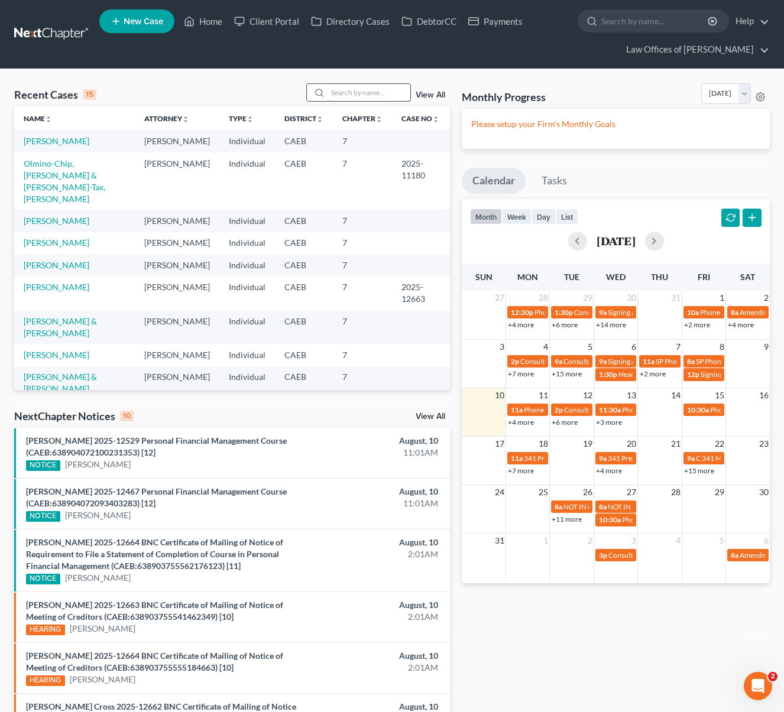
click at [357, 93] on input "search" at bounding box center [368, 92] width 83 height 17
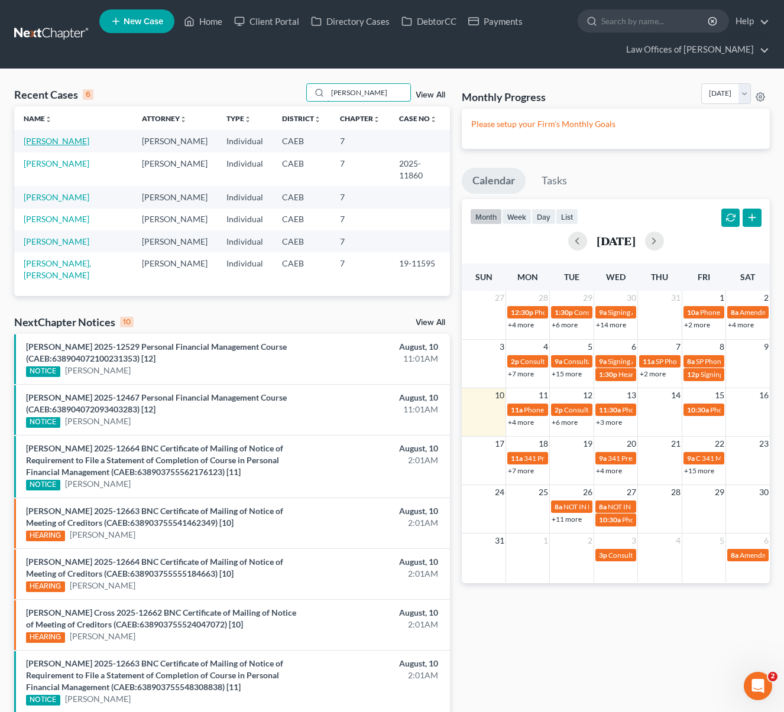
type input "Ontiveros"
click at [89, 142] on link "[PERSON_NAME]" at bounding box center [57, 141] width 66 height 10
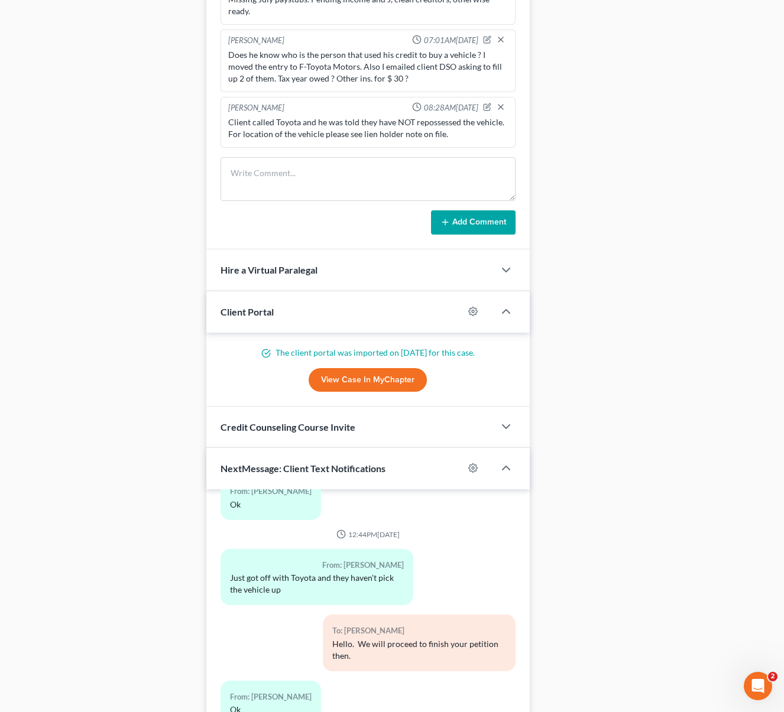
scroll to position [1050, 0]
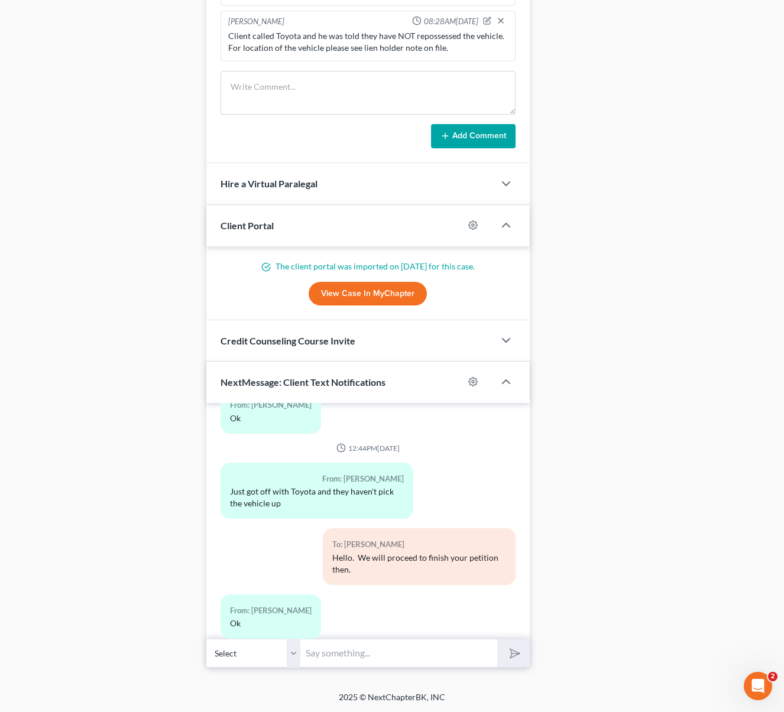
click at [346, 650] on input "text" at bounding box center [399, 653] width 197 height 29
type input "Hi. Just wanted to let you know that we emailed you the petition this morning."
click at [497, 639] on button "submit" at bounding box center [513, 653] width 32 height 28
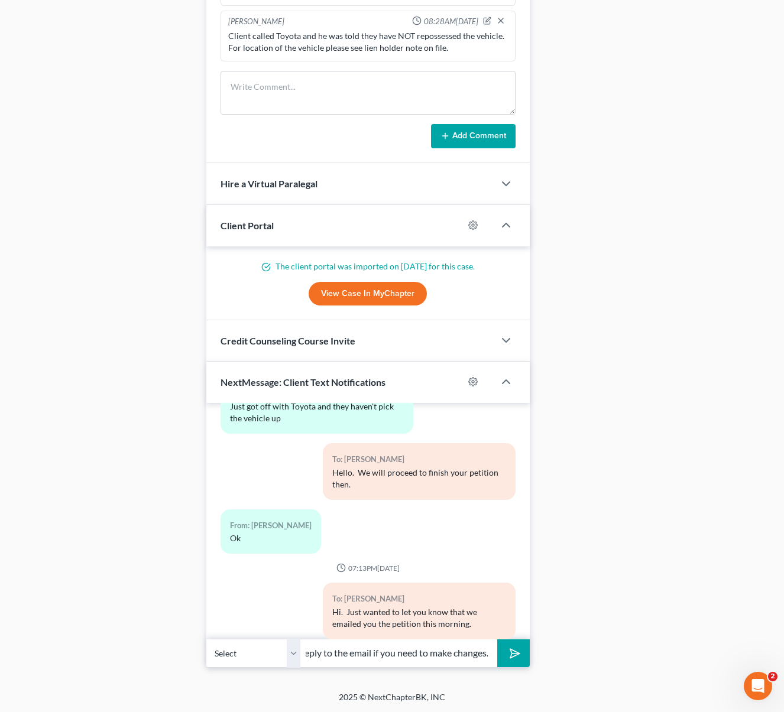
scroll to position [0, 38]
type input "Please reply to the email if you need to make changes."
click at [497, 639] on button "submit" at bounding box center [513, 653] width 32 height 28
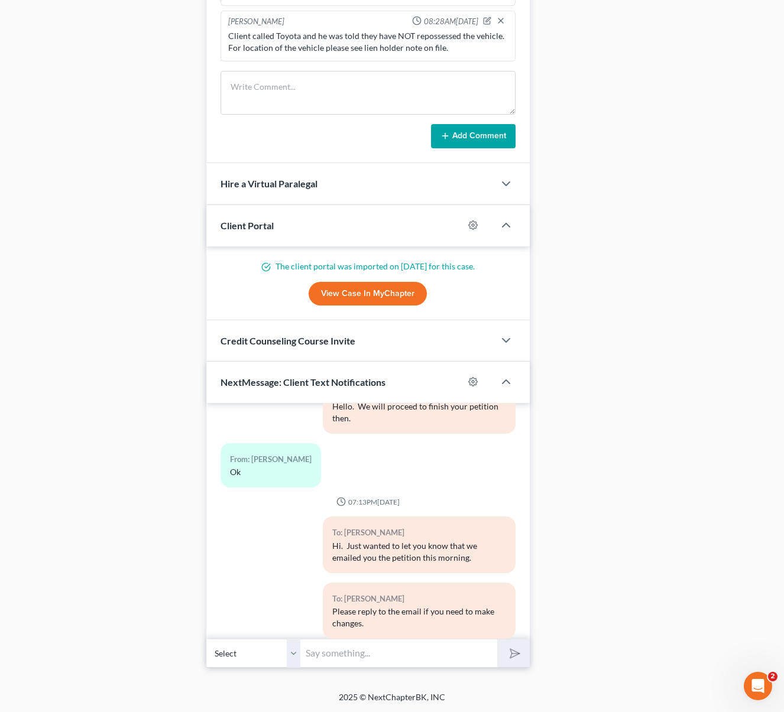
scroll to position [8695, 0]
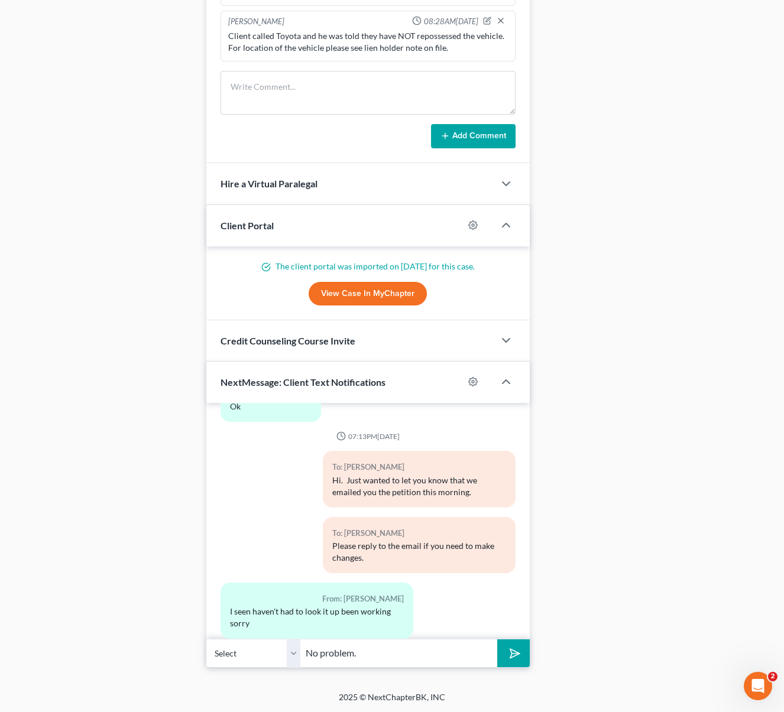
type input "No problem."
click at [497, 639] on button "submit" at bounding box center [513, 653] width 32 height 28
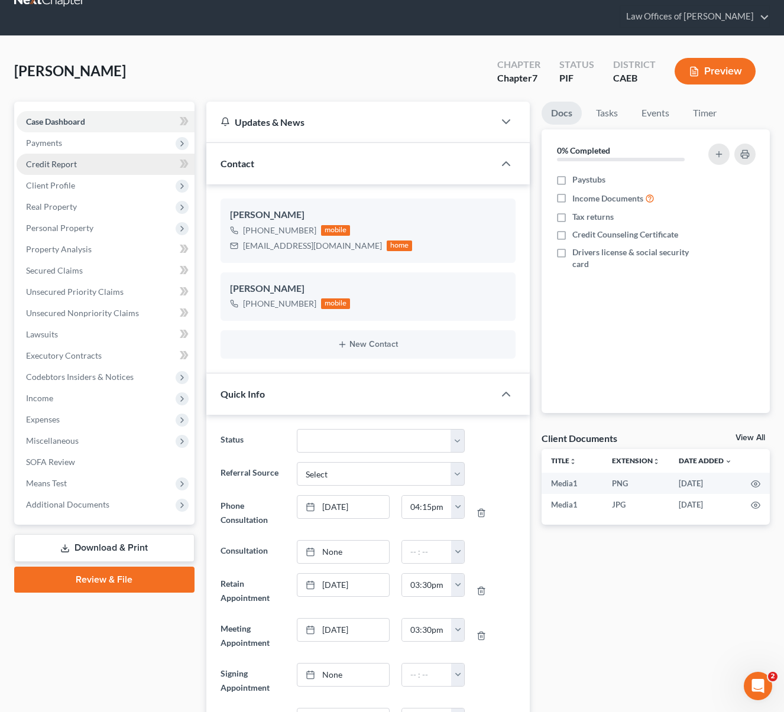
scroll to position [0, 0]
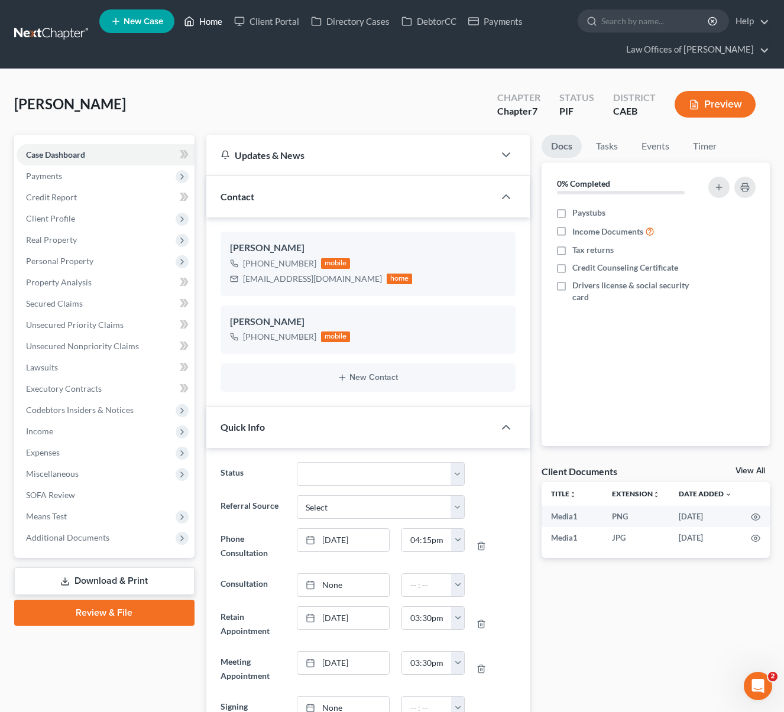
click at [214, 21] on link "Home" at bounding box center [203, 21] width 50 height 21
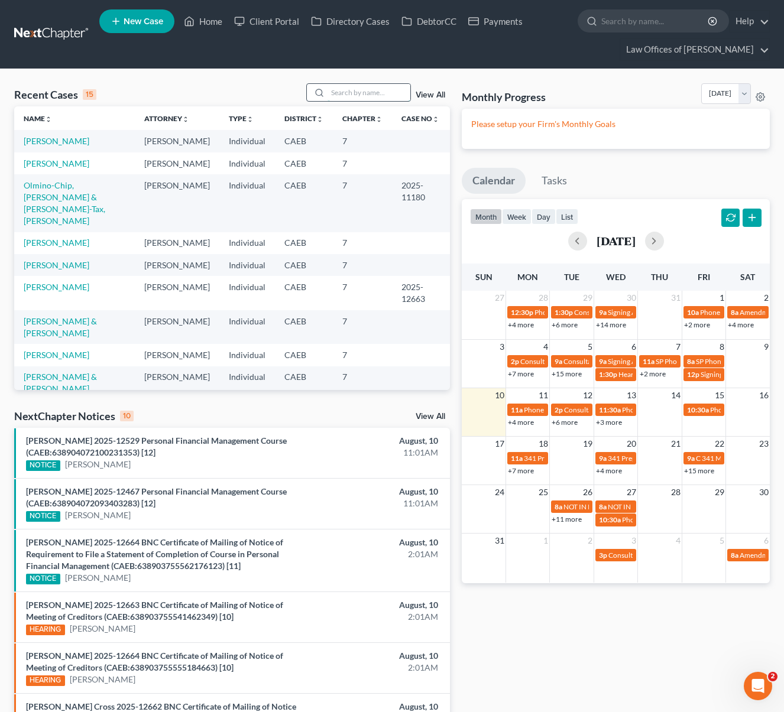
click at [362, 96] on input "search" at bounding box center [368, 92] width 83 height 17
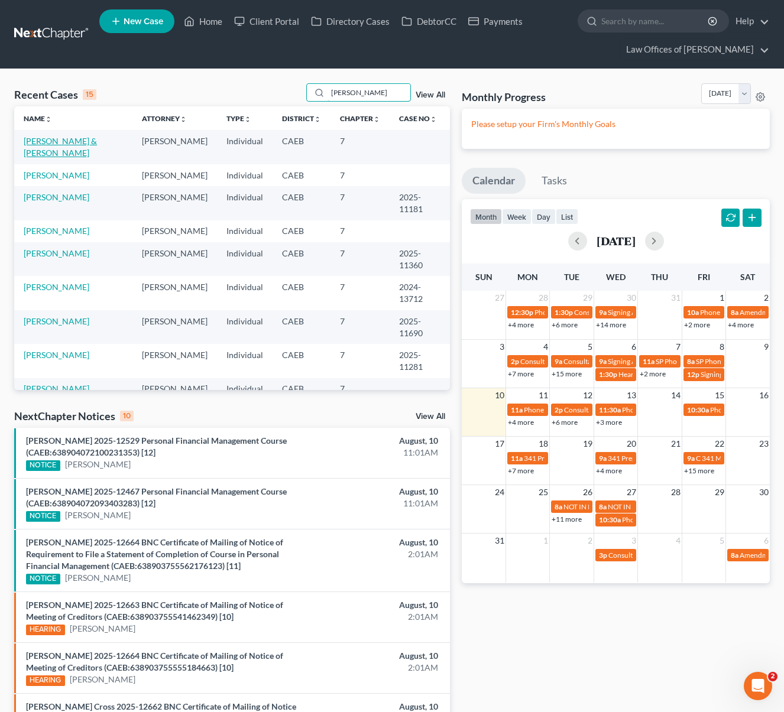
type input "Gonzalez"
click at [84, 143] on link "[PERSON_NAME] & [PERSON_NAME]" at bounding box center [60, 147] width 73 height 22
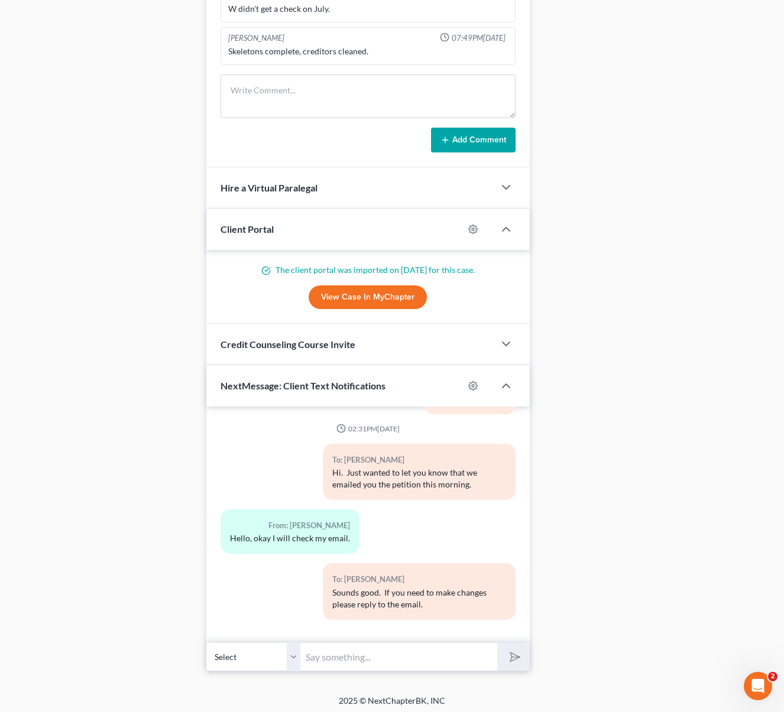
scroll to position [1105, 0]
click at [355, 653] on input "text" at bounding box center [399, 656] width 197 height 29
type input "Hi. Just checking in."
click at [497, 642] on button "submit" at bounding box center [513, 656] width 32 height 28
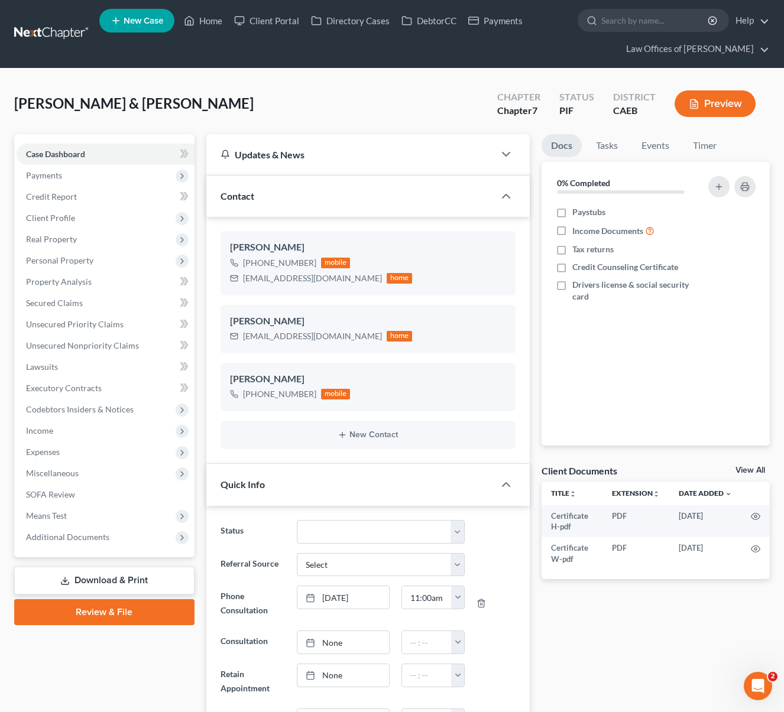
scroll to position [0, 0]
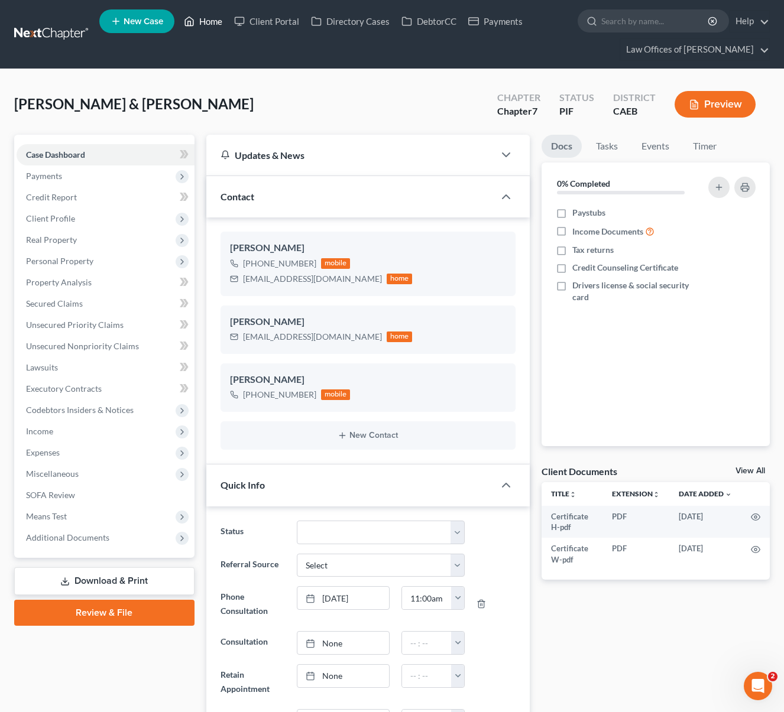
click at [214, 24] on link "Home" at bounding box center [203, 21] width 50 height 21
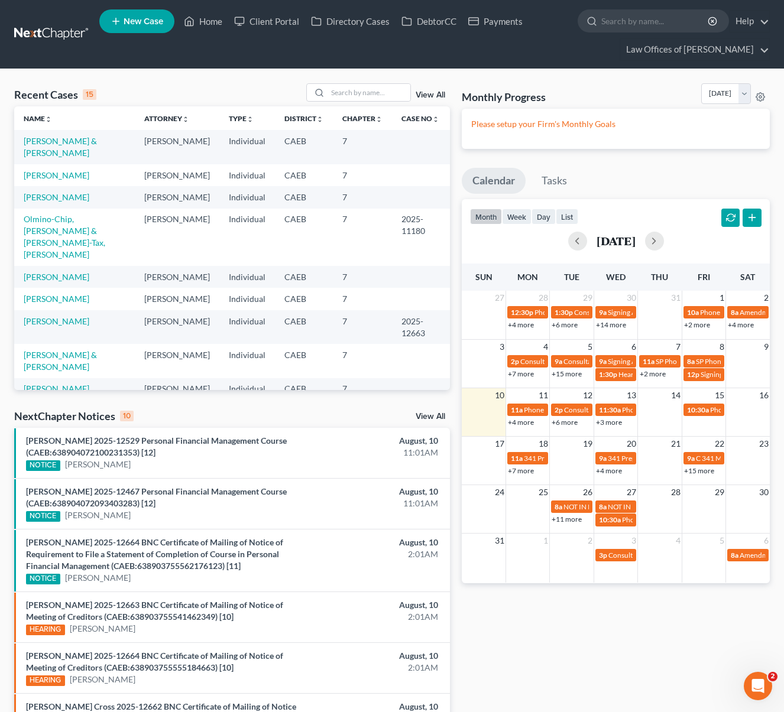
click at [524, 422] on link "+4 more" at bounding box center [521, 422] width 26 height 9
click at [348, 94] on input "search" at bounding box center [368, 92] width 83 height 17
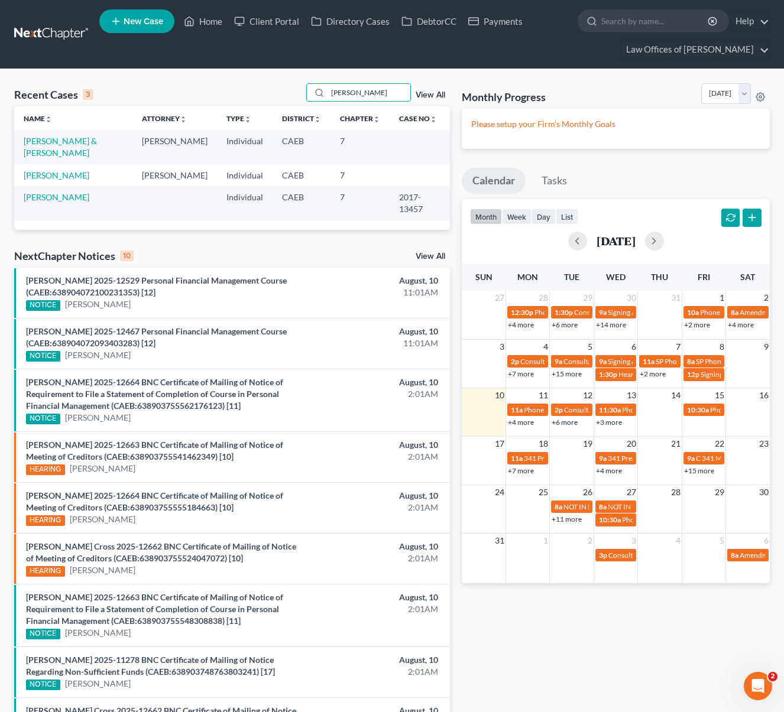
type input "Godinez"
click at [92, 149] on link "[PERSON_NAME] & [PERSON_NAME]" at bounding box center [60, 147] width 73 height 22
select select "6"
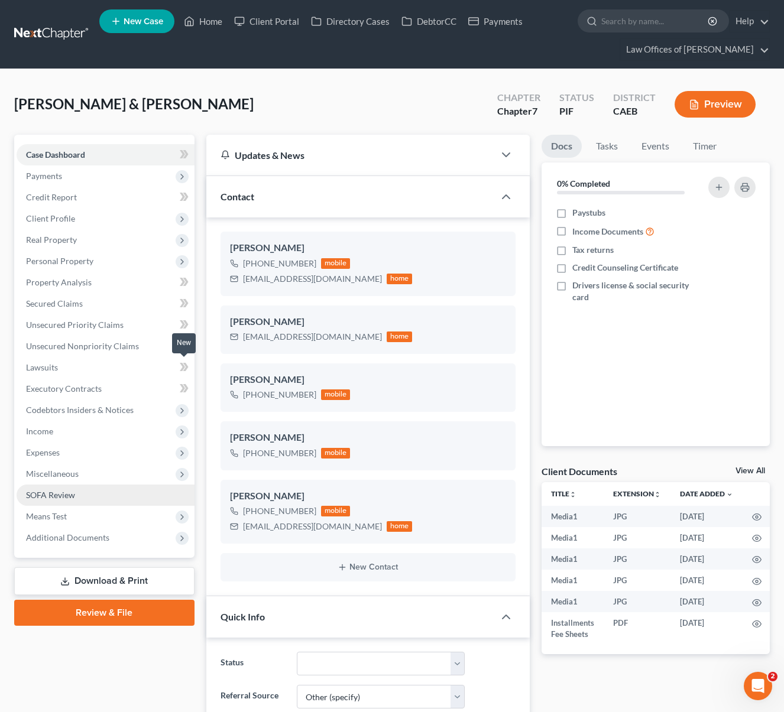
scroll to position [372, 0]
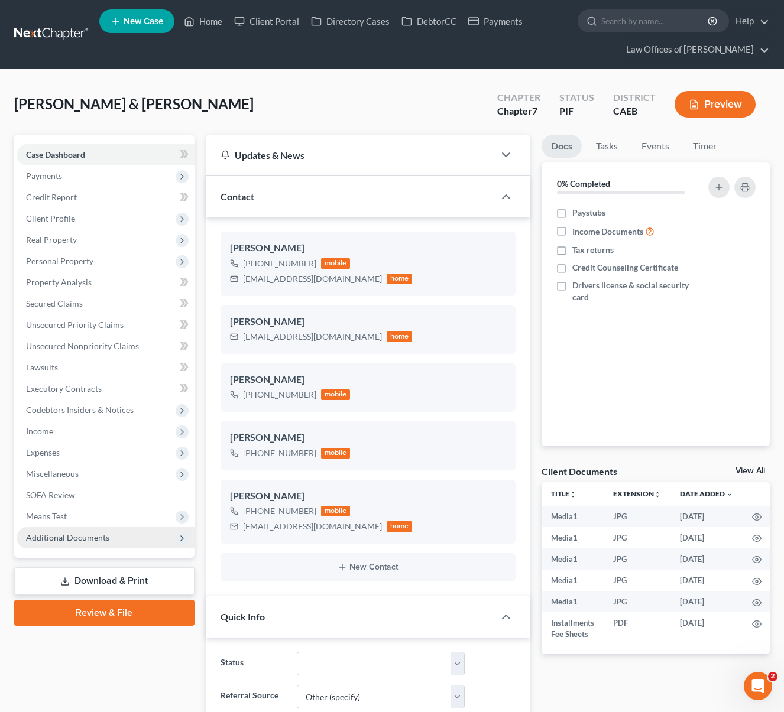
click at [115, 538] on span "Additional Documents" at bounding box center [106, 537] width 178 height 21
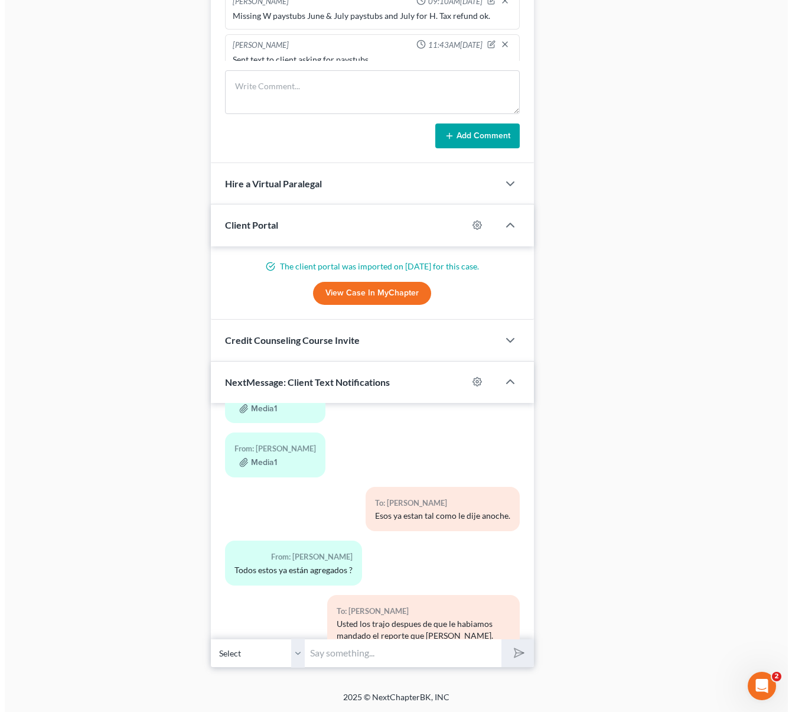
scroll to position [2678, 0]
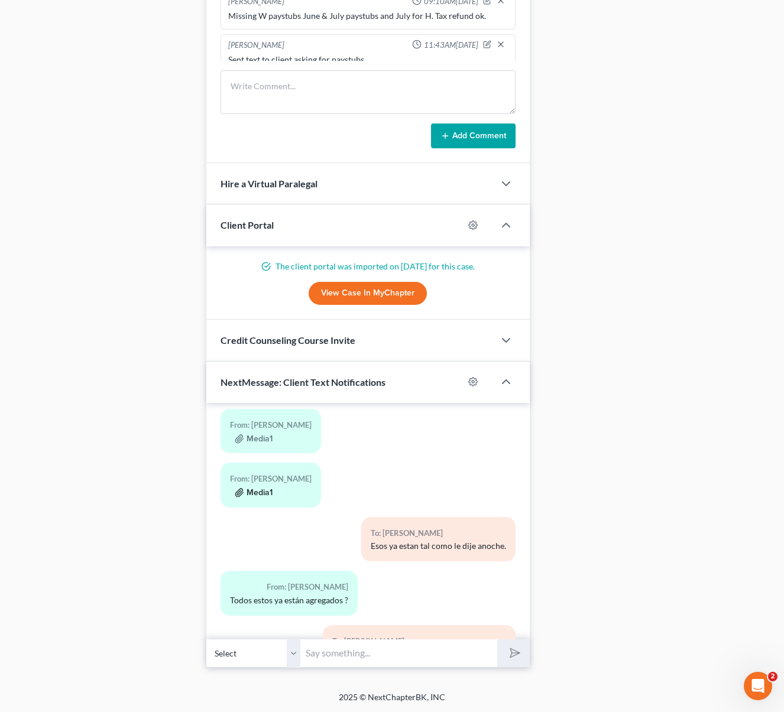
click at [262, 491] on button "Media1" at bounding box center [254, 492] width 38 height 9
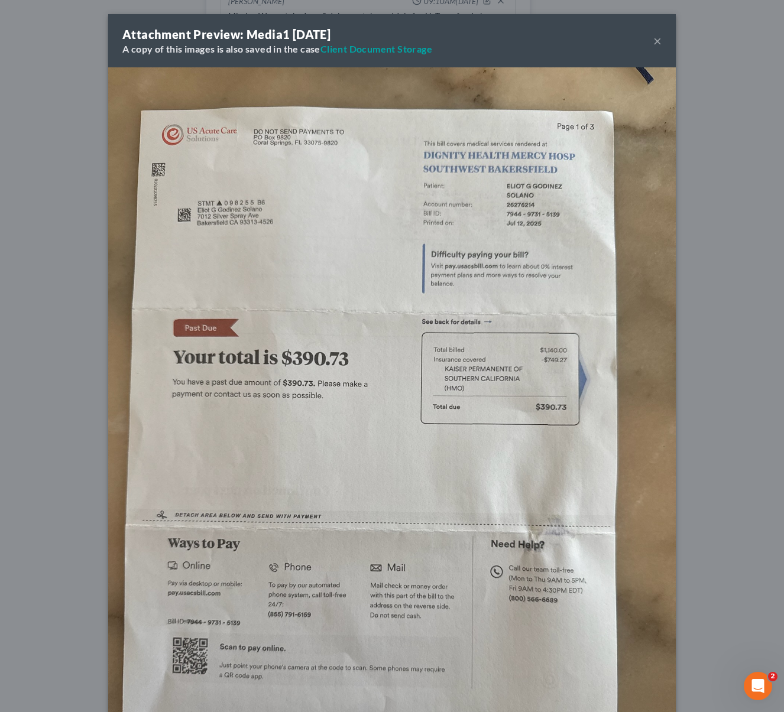
scroll to position [2667, 0]
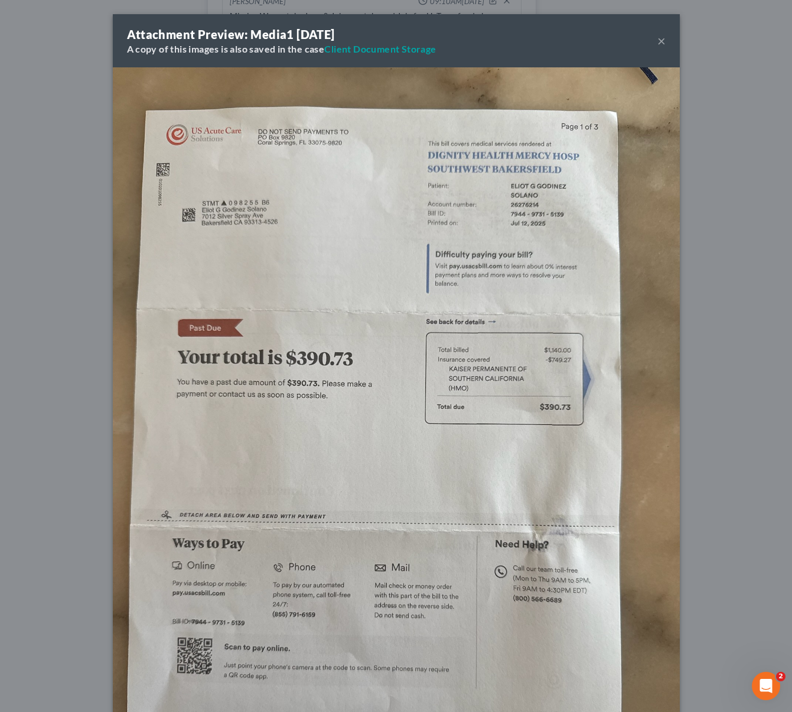
click at [660, 37] on button "×" at bounding box center [662, 41] width 8 height 14
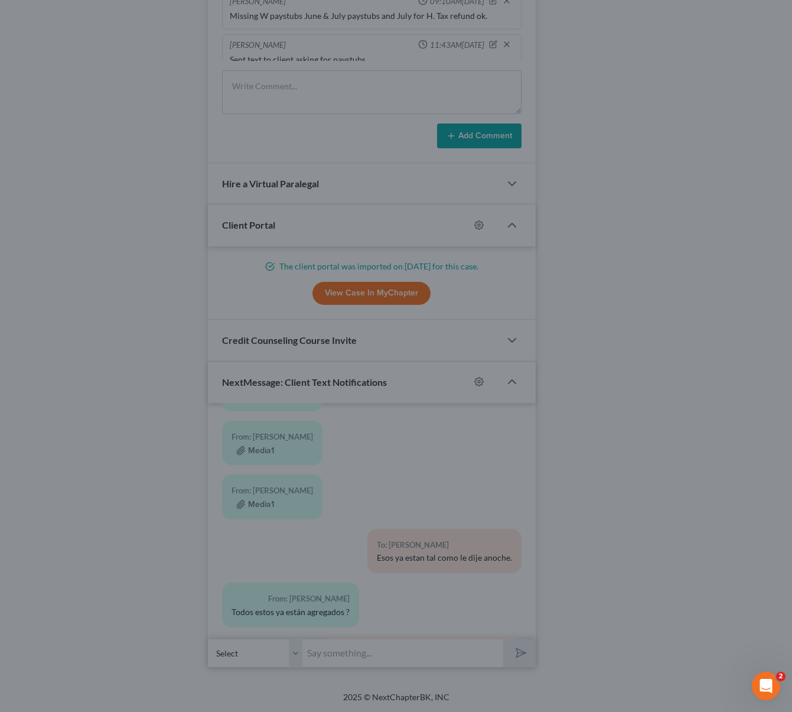
scroll to position [2678, 0]
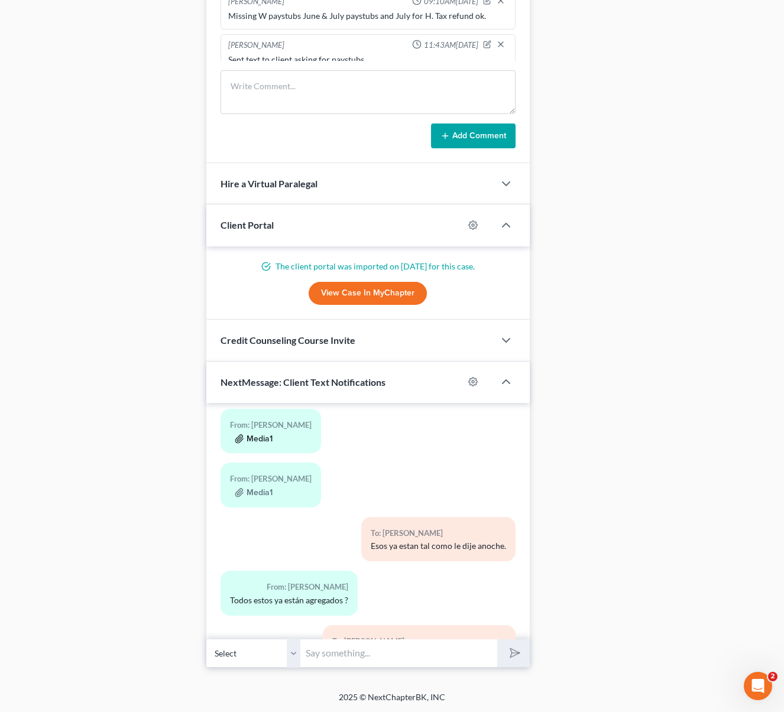
click at [253, 440] on button "Media1" at bounding box center [254, 438] width 38 height 9
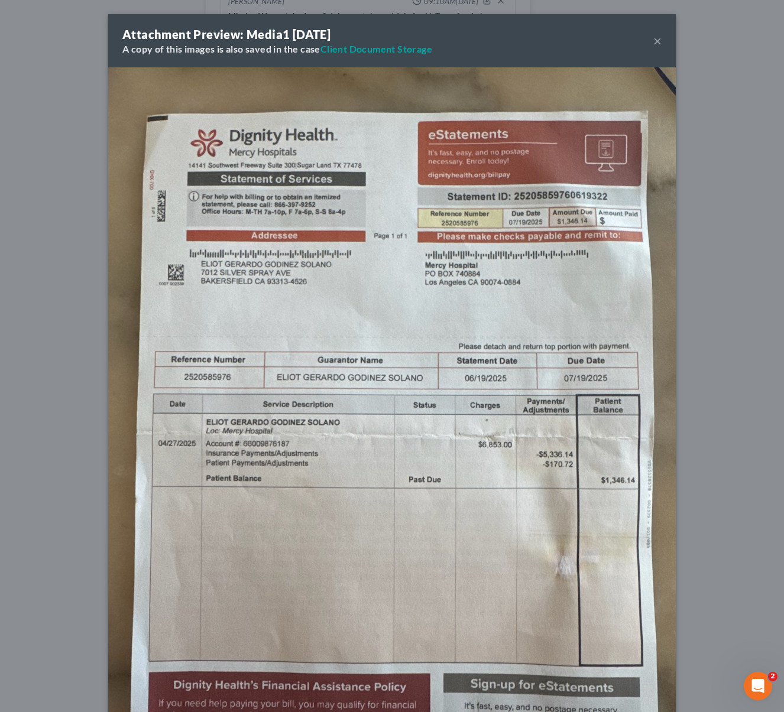
scroll to position [2667, 0]
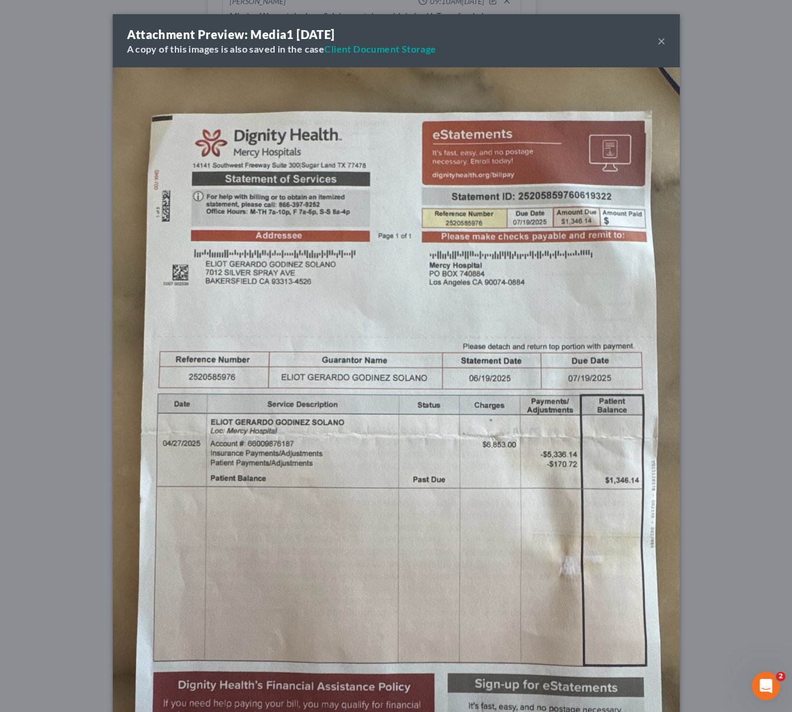
click at [658, 37] on button "×" at bounding box center [662, 41] width 8 height 14
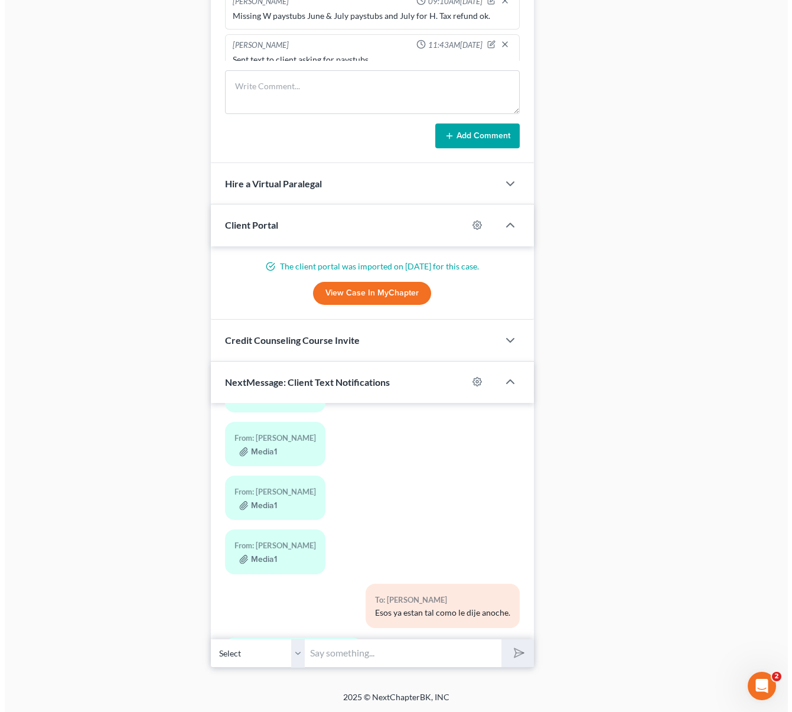
scroll to position [2546, 0]
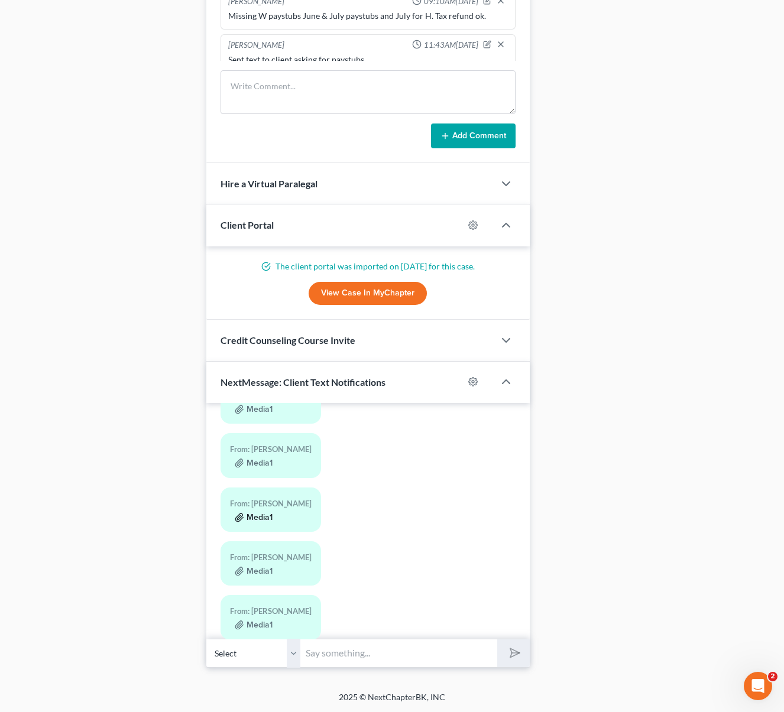
click at [267, 513] on button "Media1" at bounding box center [254, 517] width 38 height 9
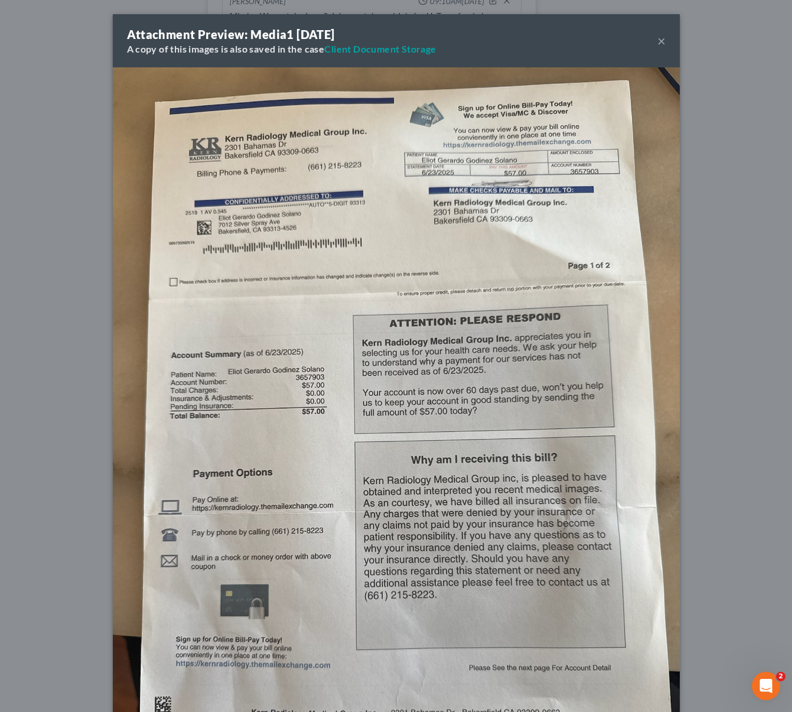
click at [658, 34] on button "×" at bounding box center [662, 41] width 8 height 14
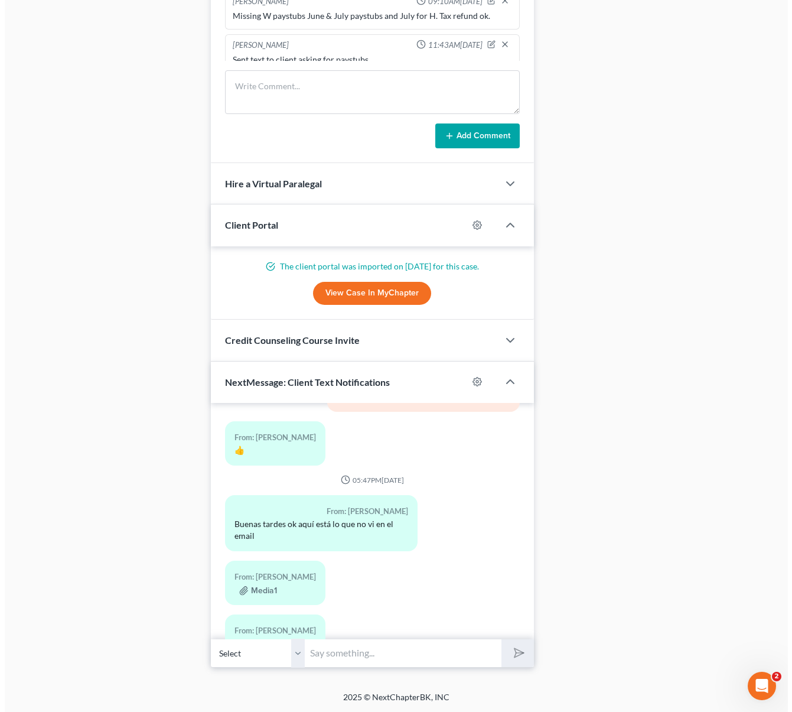
scroll to position [2363, 0]
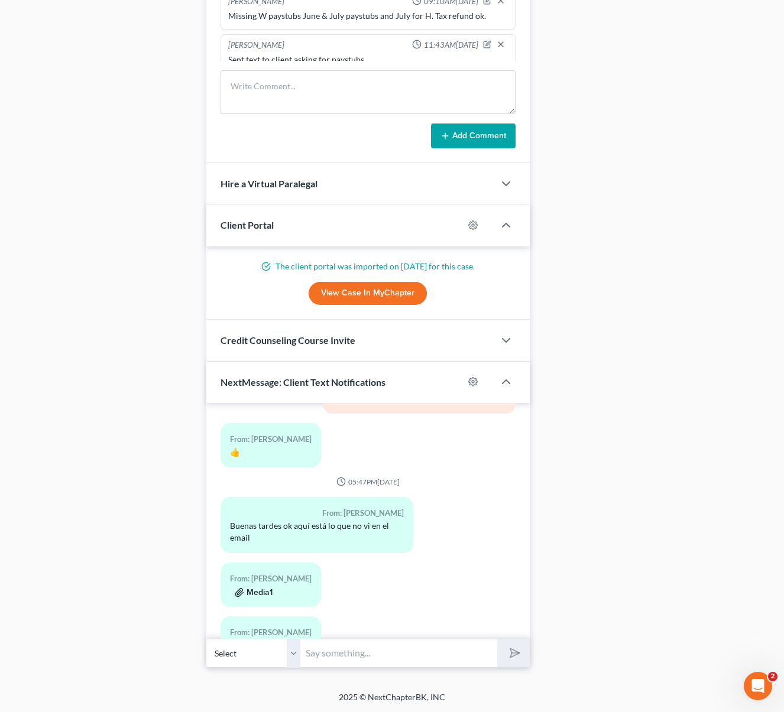
click at [265, 590] on button "Media1" at bounding box center [254, 592] width 38 height 9
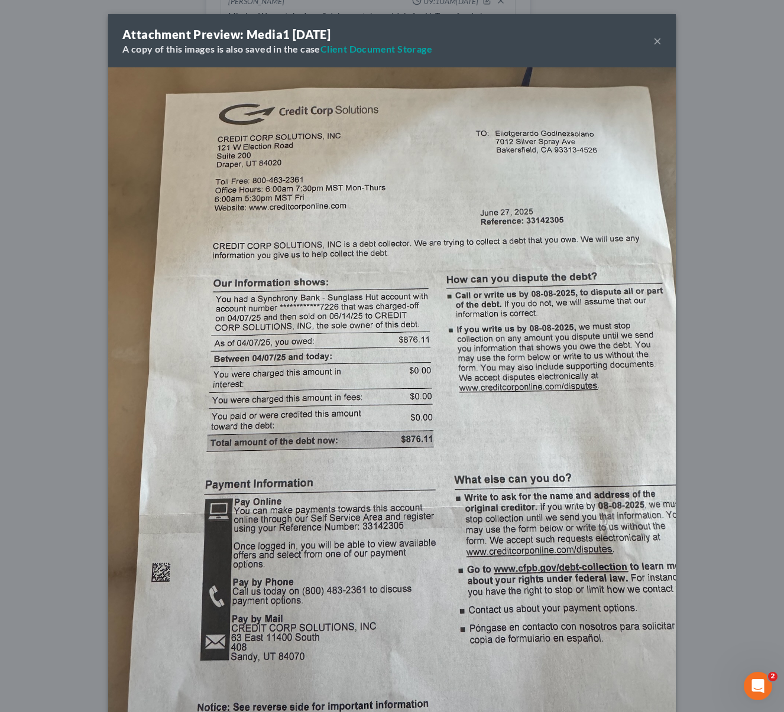
scroll to position [2351, 0]
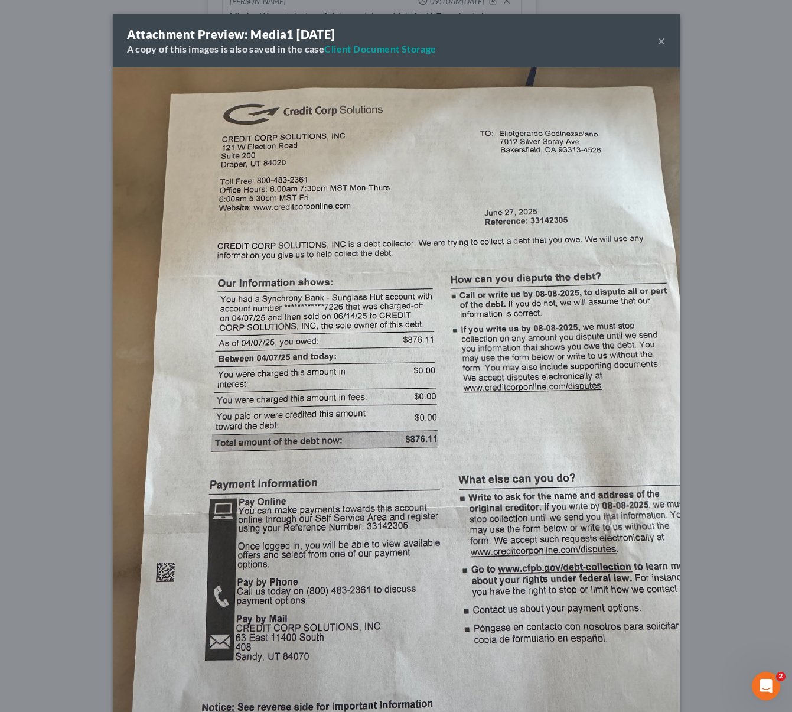
click at [658, 41] on button "×" at bounding box center [662, 41] width 8 height 14
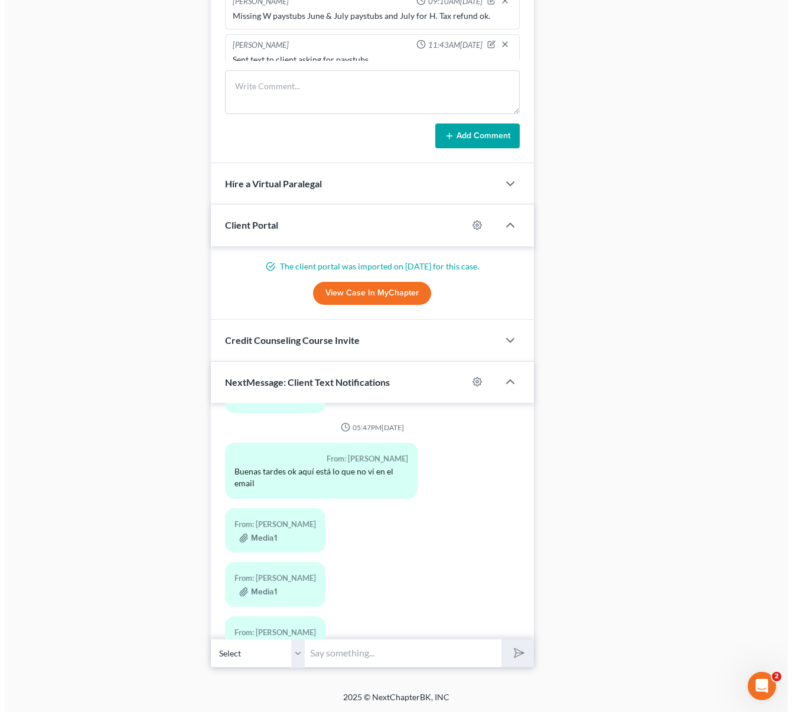
scroll to position [2420, 0]
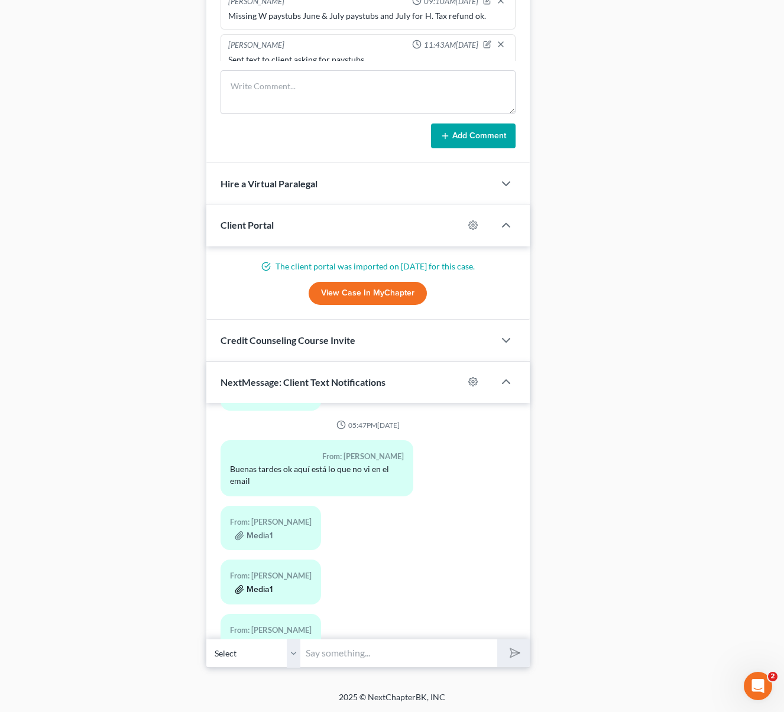
click at [268, 591] on button "Media1" at bounding box center [254, 589] width 38 height 9
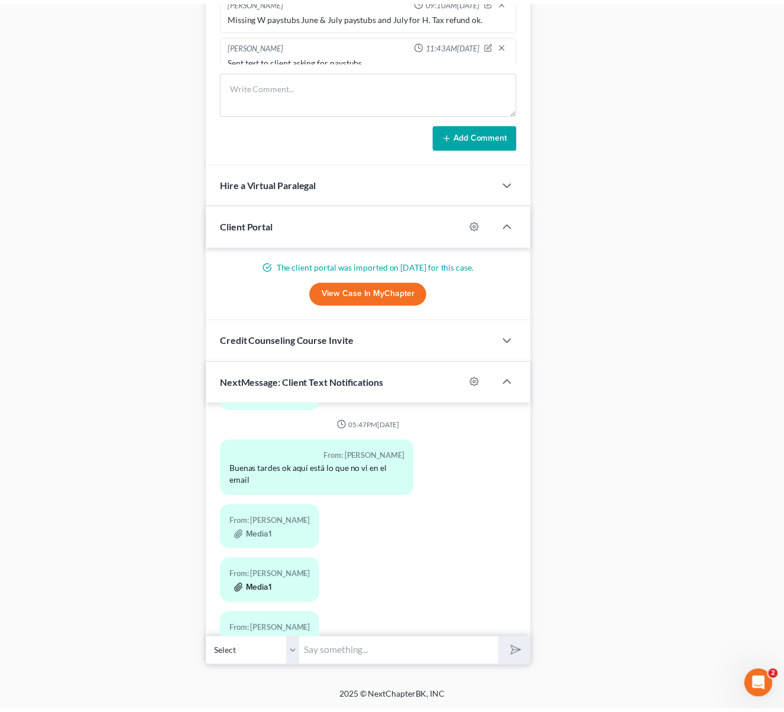
scroll to position [2408, 0]
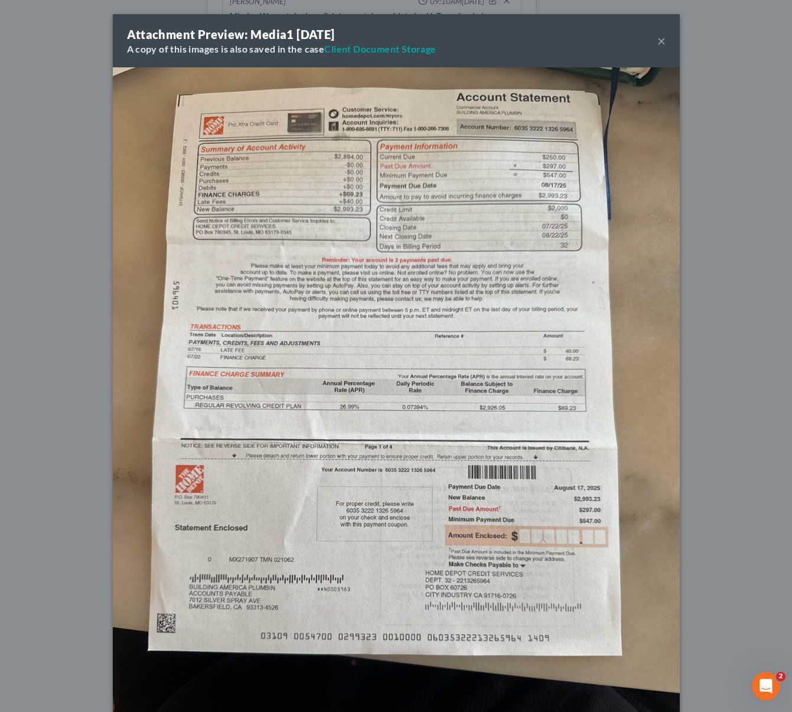
click at [658, 43] on button "×" at bounding box center [662, 41] width 8 height 14
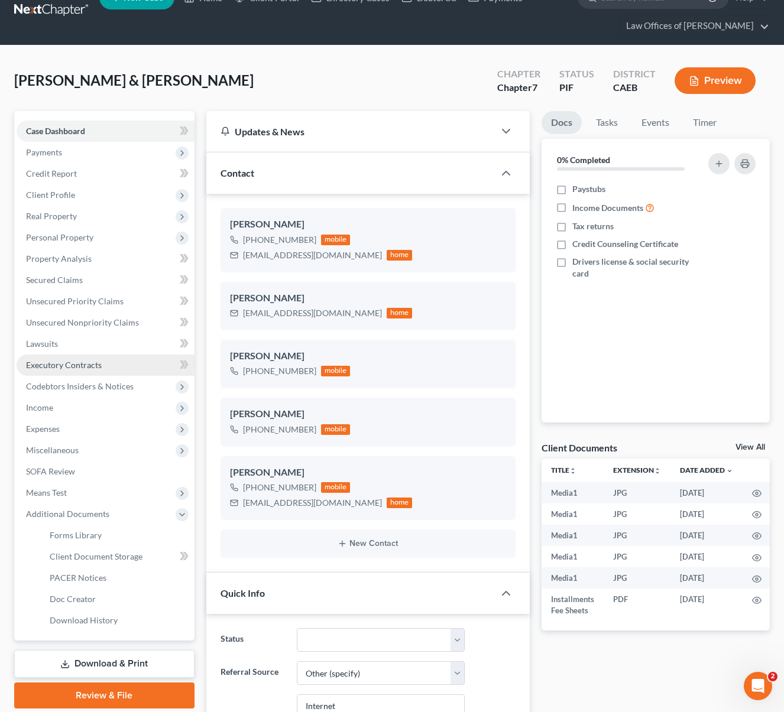
scroll to position [27, 0]
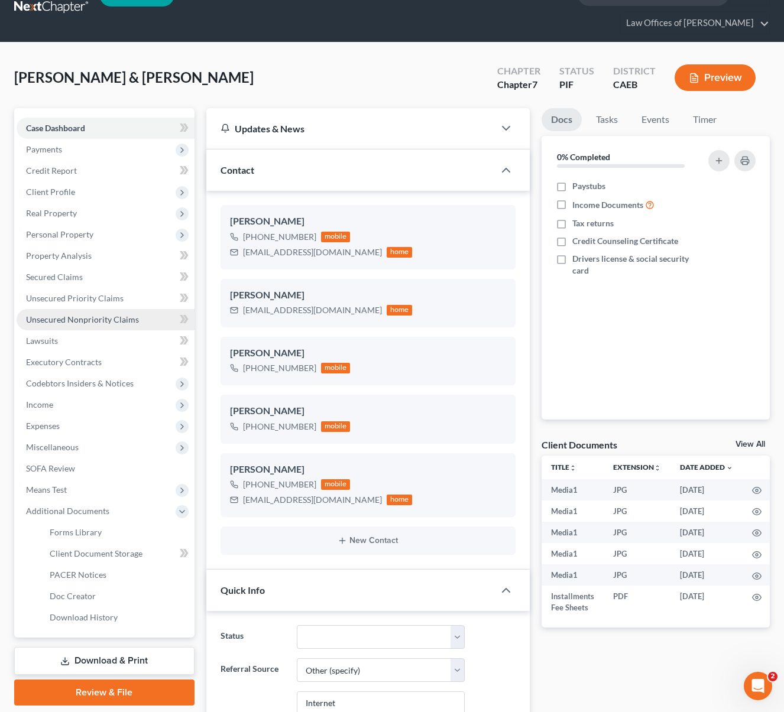
click at [110, 323] on span "Unsecured Nonpriority Claims" at bounding box center [82, 319] width 113 height 10
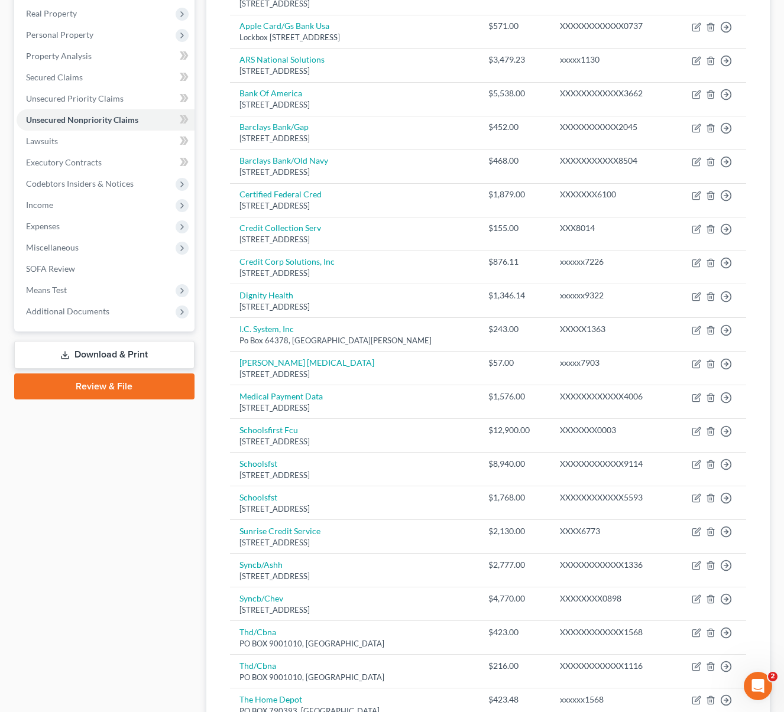
scroll to position [226, 0]
click at [56, 269] on span "SOFA Review" at bounding box center [50, 269] width 49 height 10
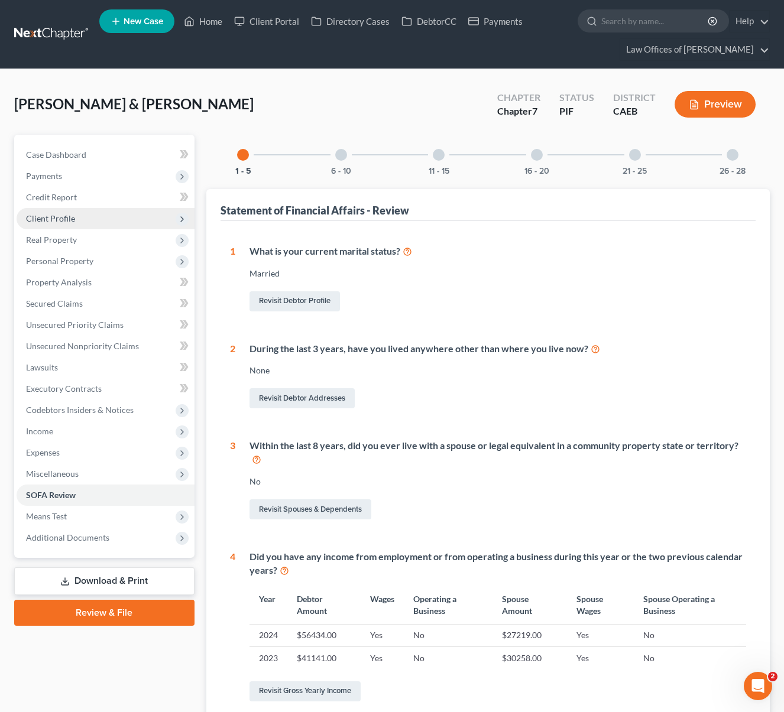
click at [71, 218] on span "Client Profile" at bounding box center [50, 218] width 49 height 10
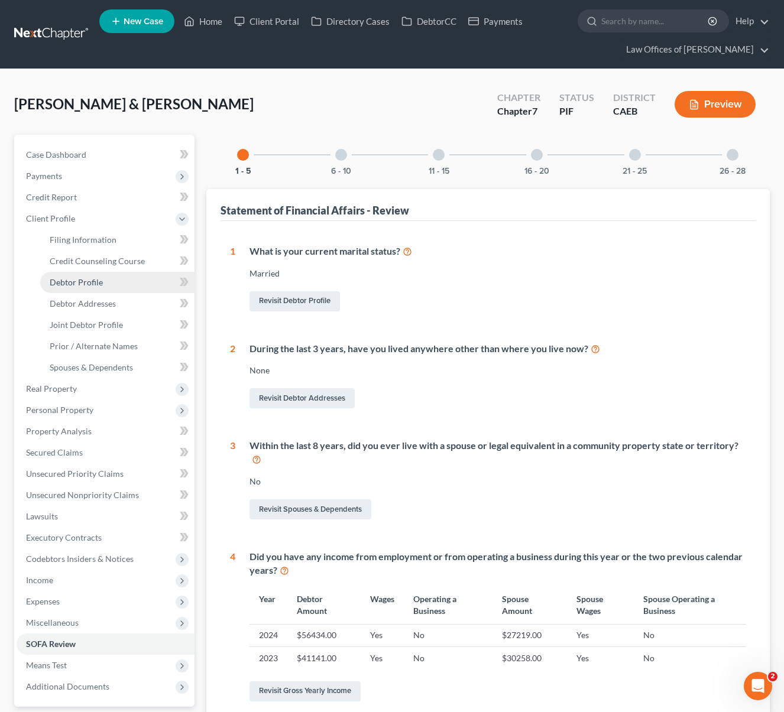
click at [119, 286] on link "Debtor Profile" at bounding box center [117, 282] width 154 height 21
select select "1"
select select "0"
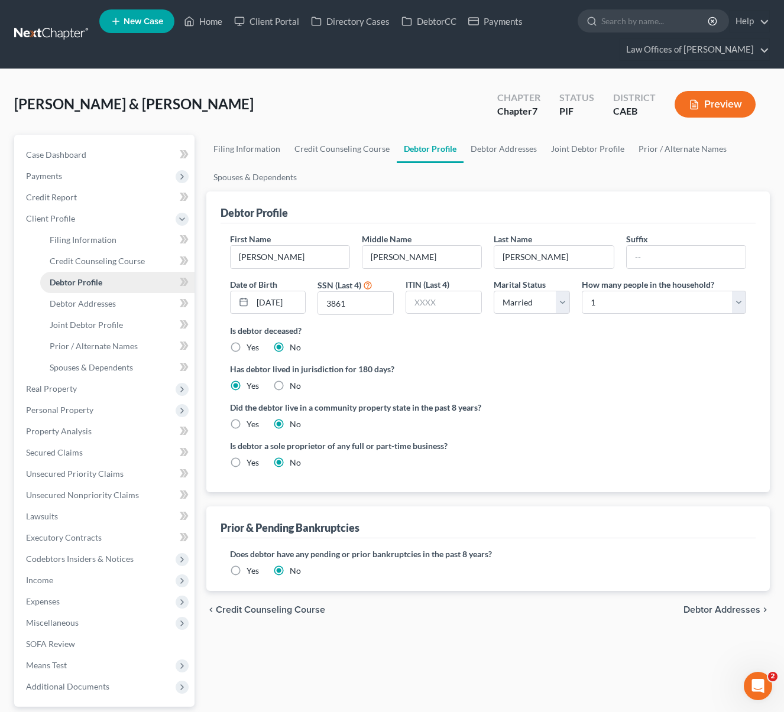
radio input "true"
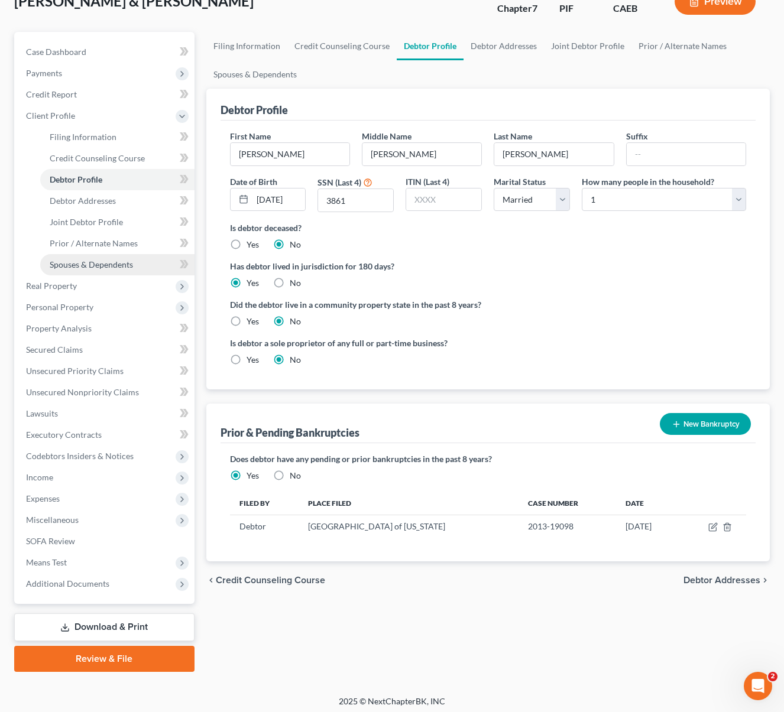
scroll to position [106, 0]
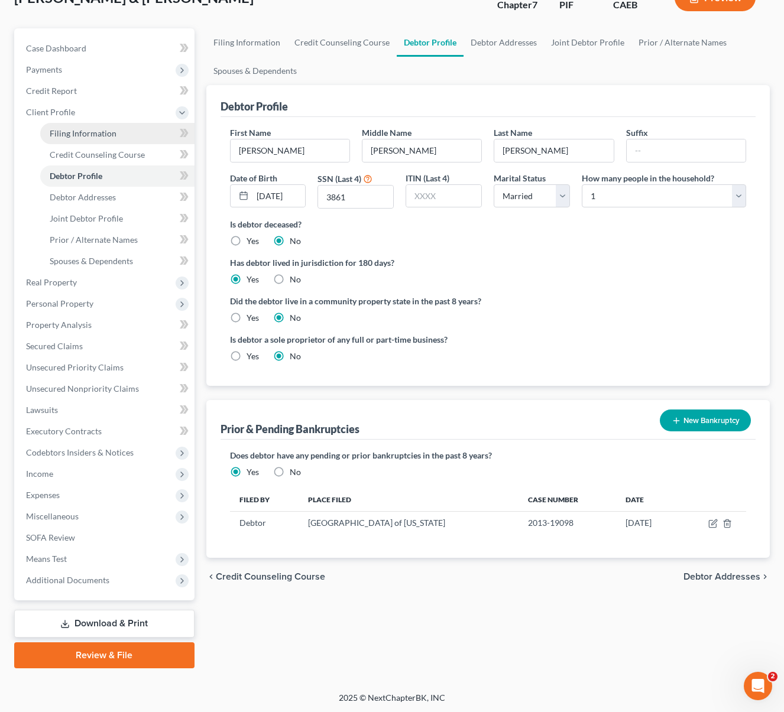
click at [115, 134] on link "Filing Information" at bounding box center [117, 133] width 154 height 21
select select "1"
select select "0"
select select "4"
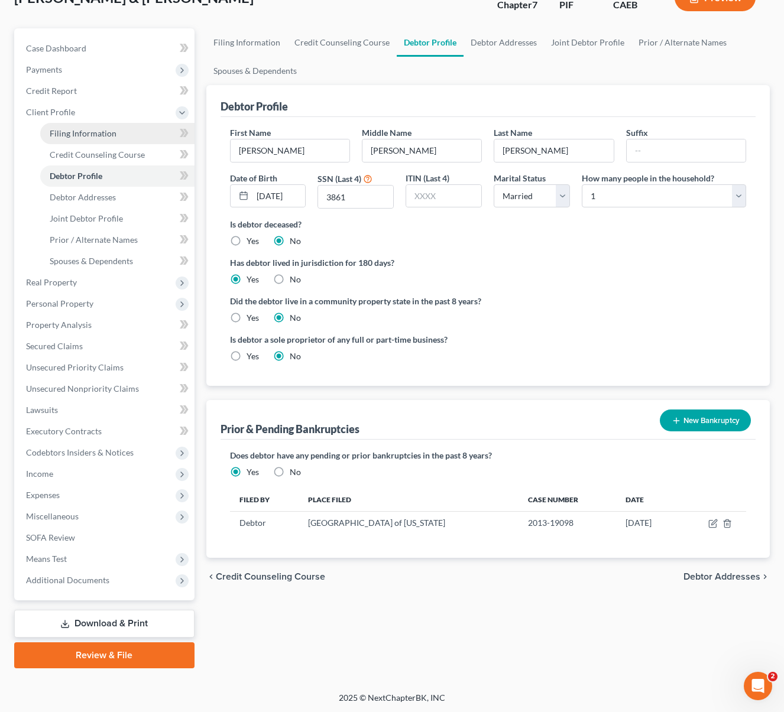
select select "1"
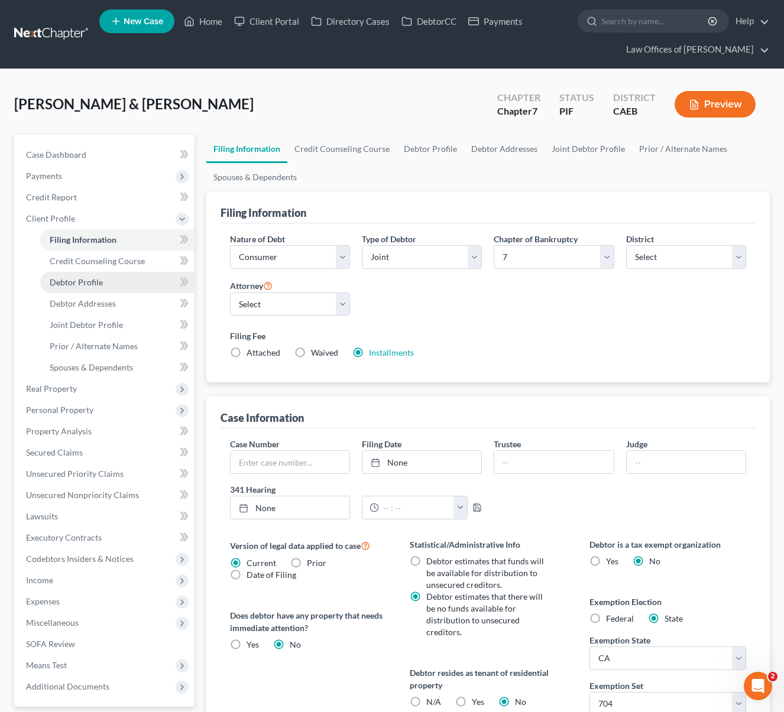
click at [113, 282] on link "Debtor Profile" at bounding box center [117, 282] width 154 height 21
select select "1"
select select "0"
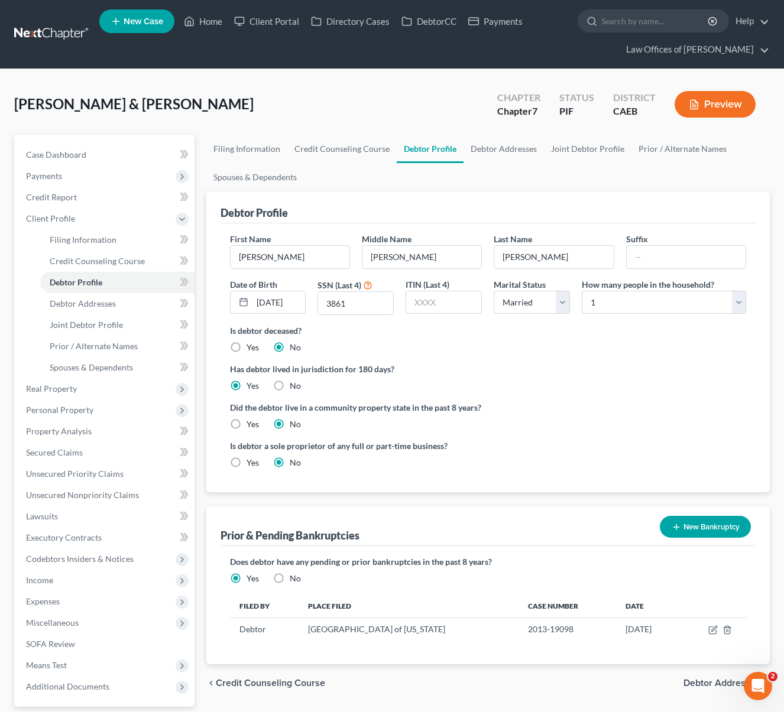
click at [246, 464] on label "Yes" at bounding box center [252, 463] width 12 height 12
click at [251, 464] on input "Yes" at bounding box center [255, 461] width 8 height 8
radio input "true"
radio input "false"
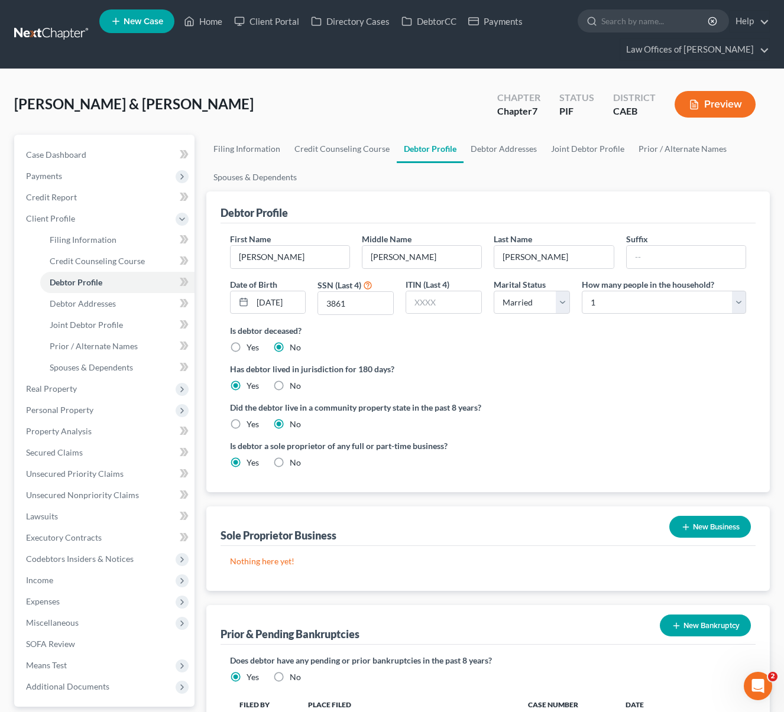
click at [716, 529] on button "New Business" at bounding box center [710, 527] width 82 height 22
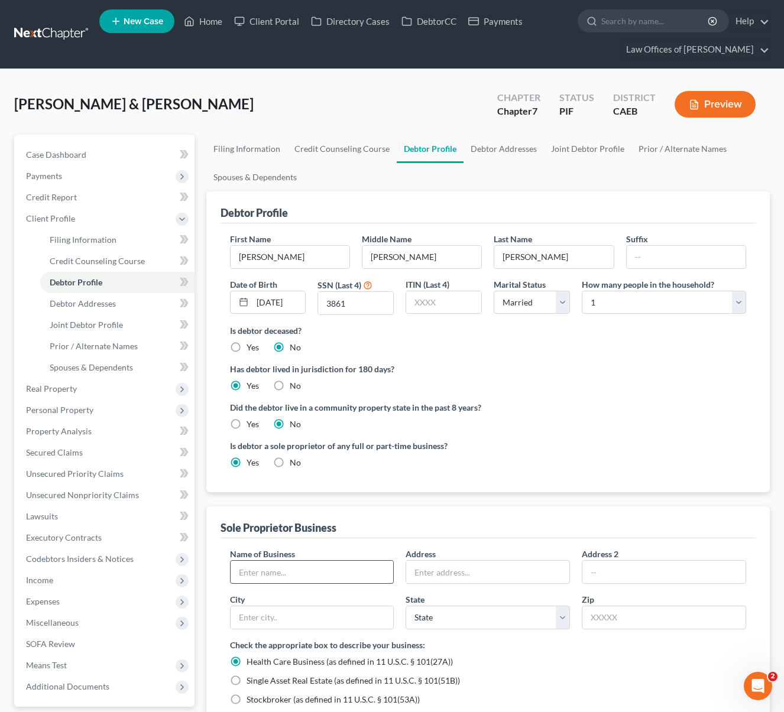
click at [327, 564] on input "text" at bounding box center [311, 572] width 163 height 22
type input "Building America Plumbing"
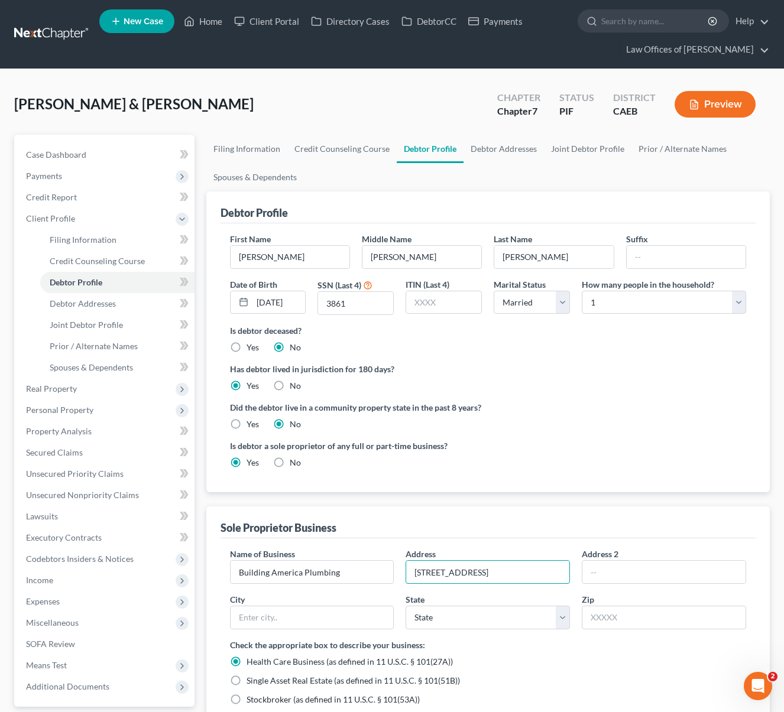
type input "7012 Silver Spray Ave."
type input "93313"
type input "Bakersfield"
select select "4"
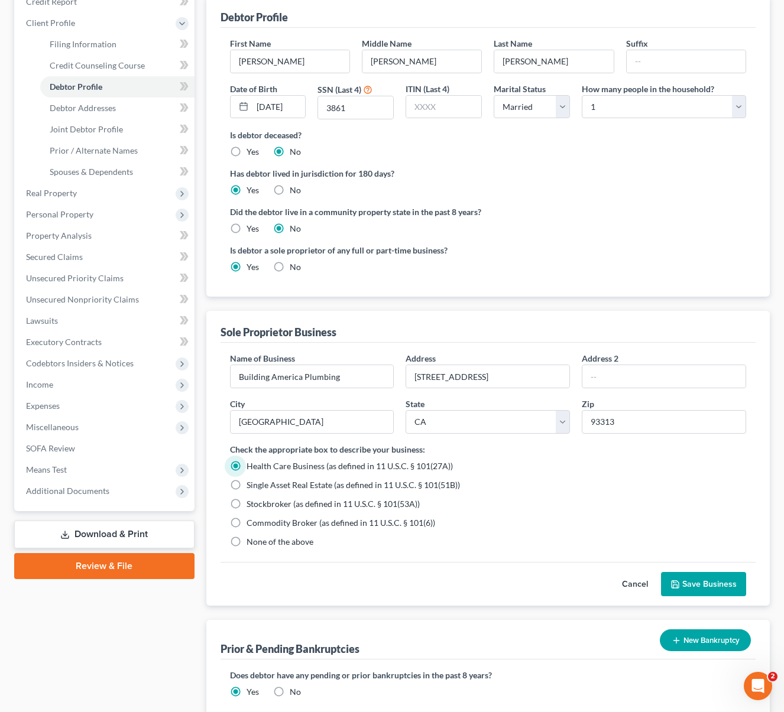
scroll to position [198, 0]
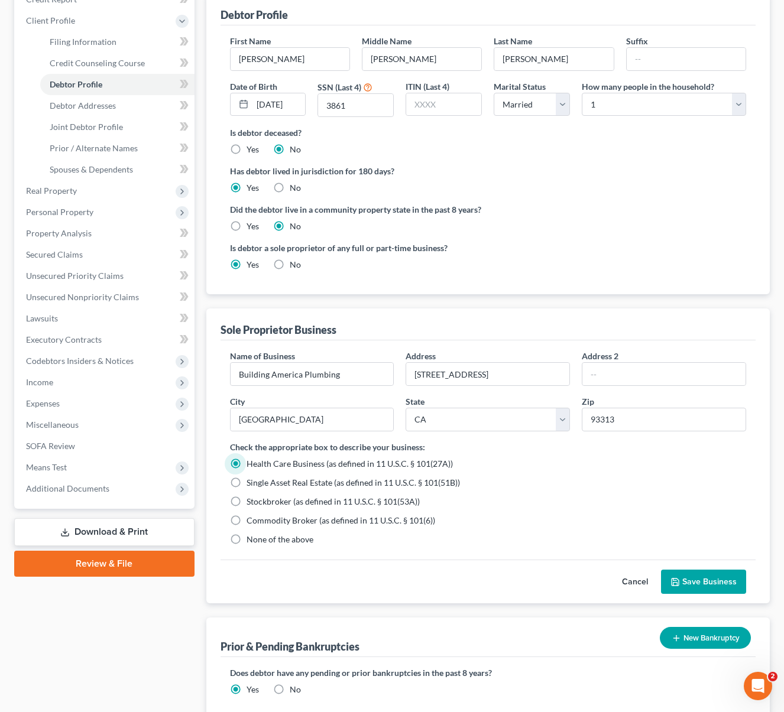
click at [246, 541] on label "None of the above" at bounding box center [279, 540] width 67 height 12
click at [251, 541] on input "None of the above" at bounding box center [255, 538] width 8 height 8
radio input "true"
radio input "false"
click at [712, 588] on button "Save Business" at bounding box center [703, 582] width 85 height 25
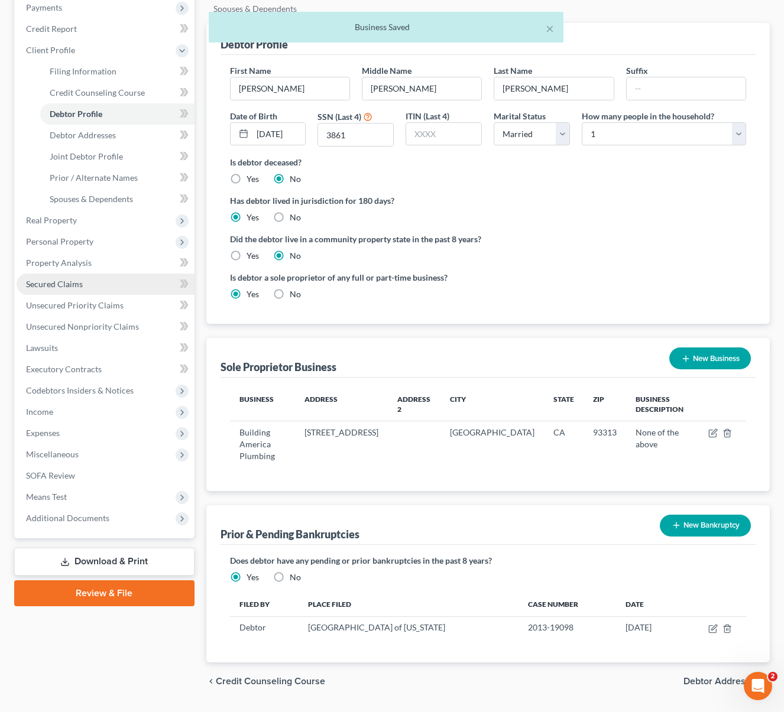
scroll to position [0, 0]
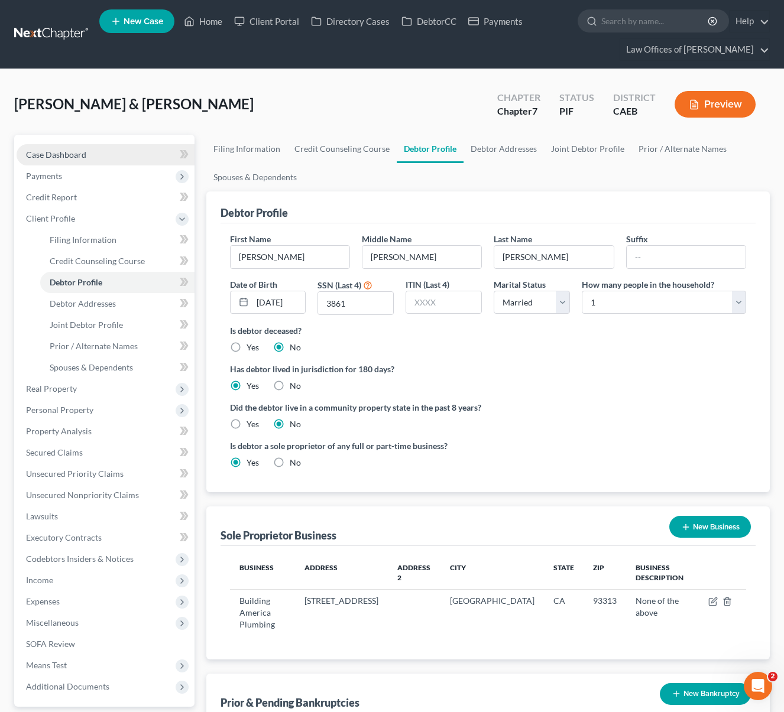
click at [102, 157] on link "Case Dashboard" at bounding box center [106, 154] width 178 height 21
select select "6"
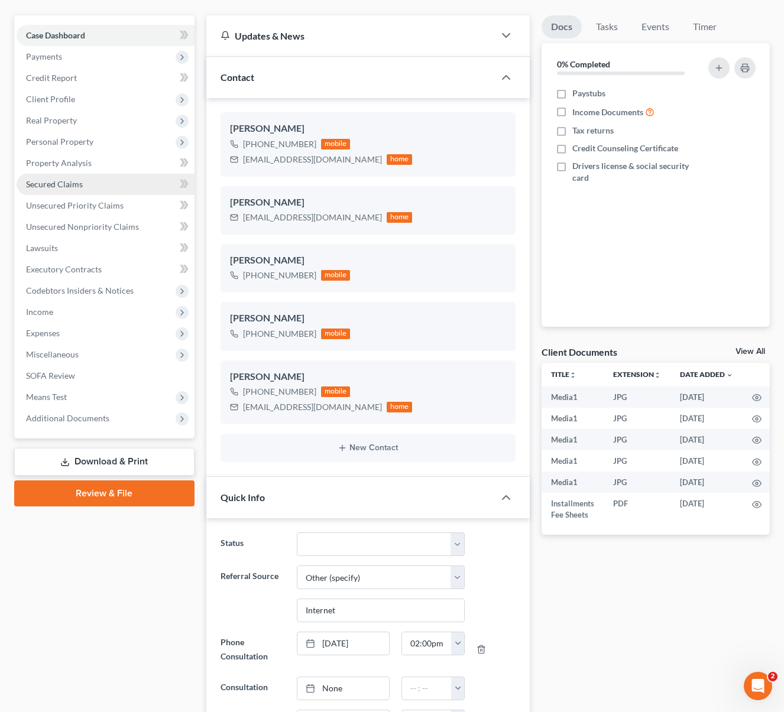
scroll to position [60, 0]
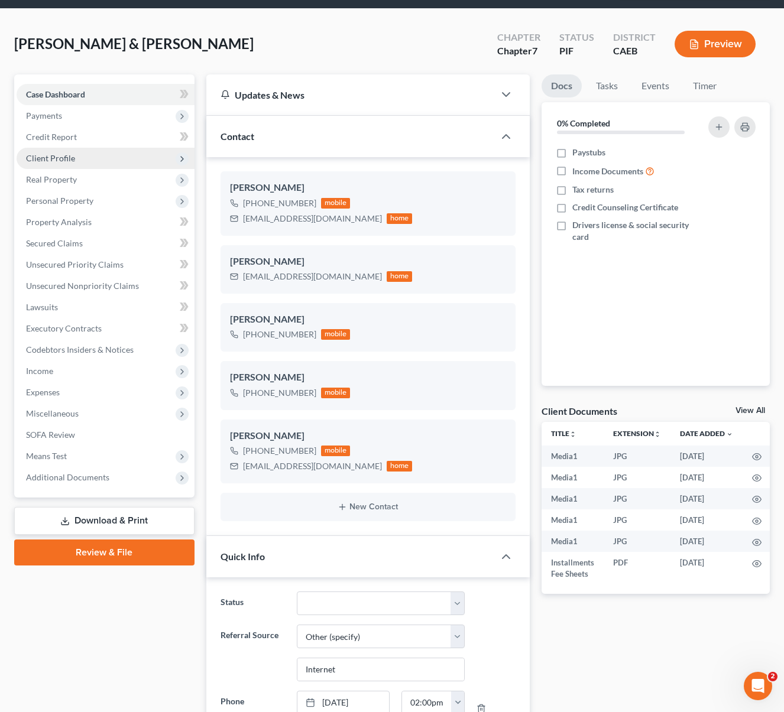
click at [72, 161] on span "Client Profile" at bounding box center [50, 158] width 49 height 10
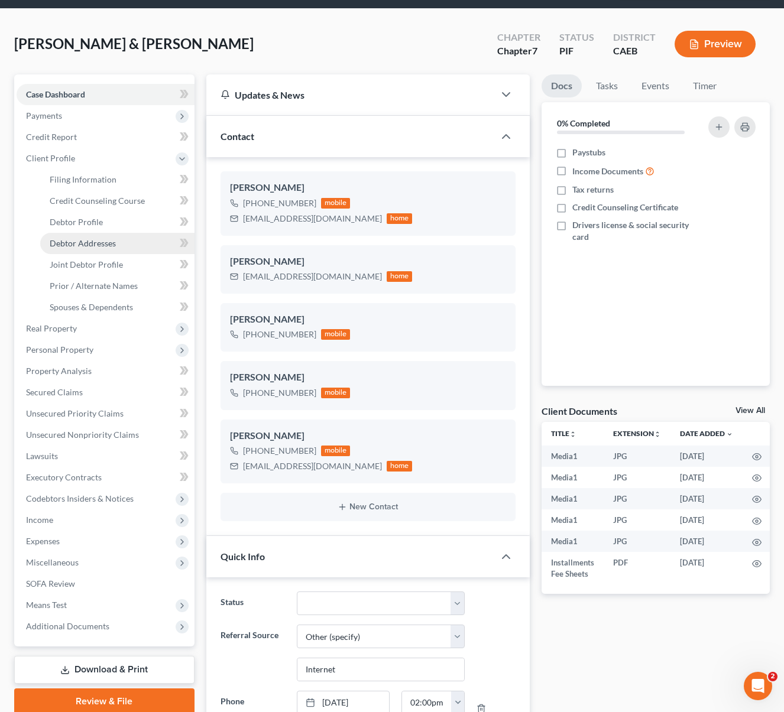
click at [106, 240] on span "Debtor Addresses" at bounding box center [83, 243] width 66 height 10
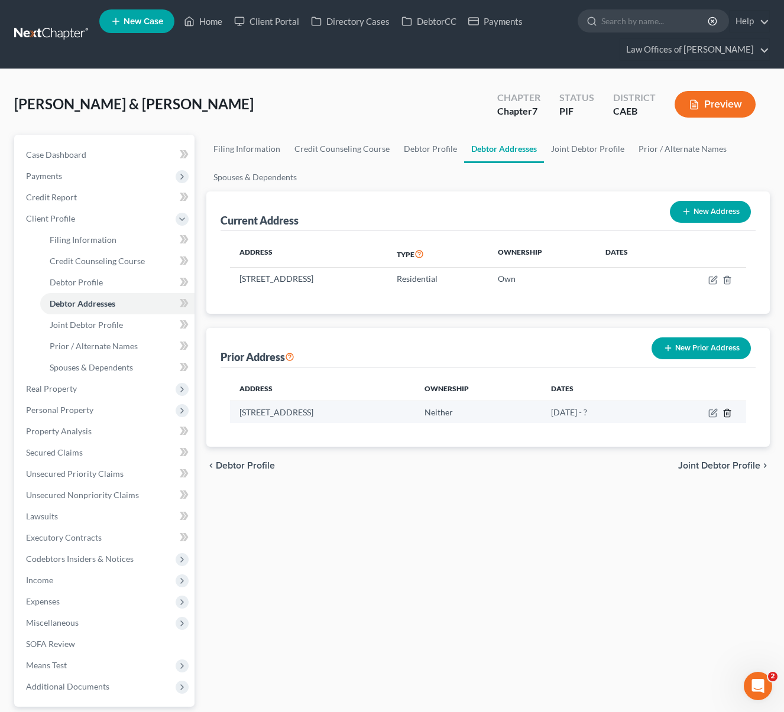
click at [724, 410] on icon "button" at bounding box center [726, 413] width 5 height 8
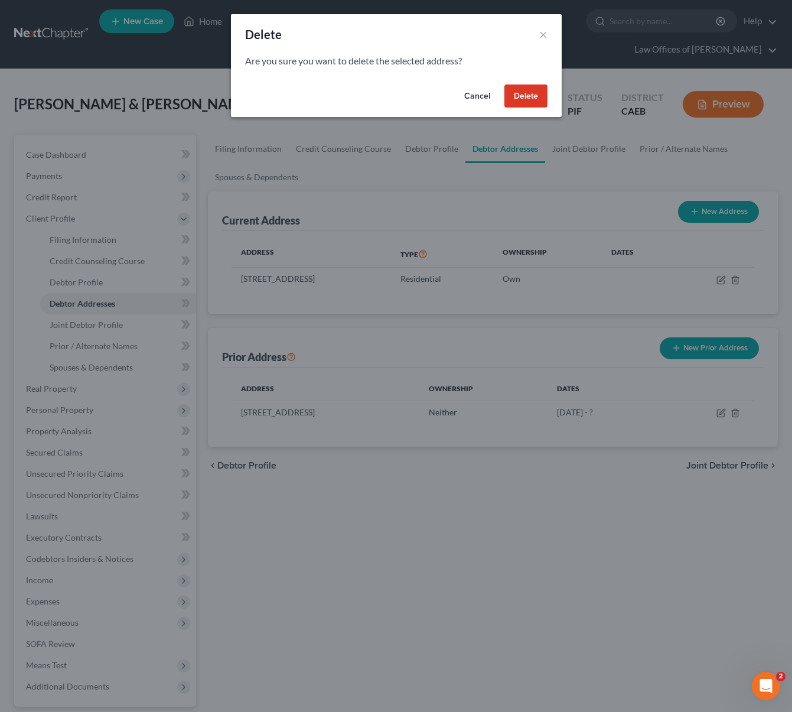
click at [533, 100] on button "Delete" at bounding box center [526, 96] width 43 height 24
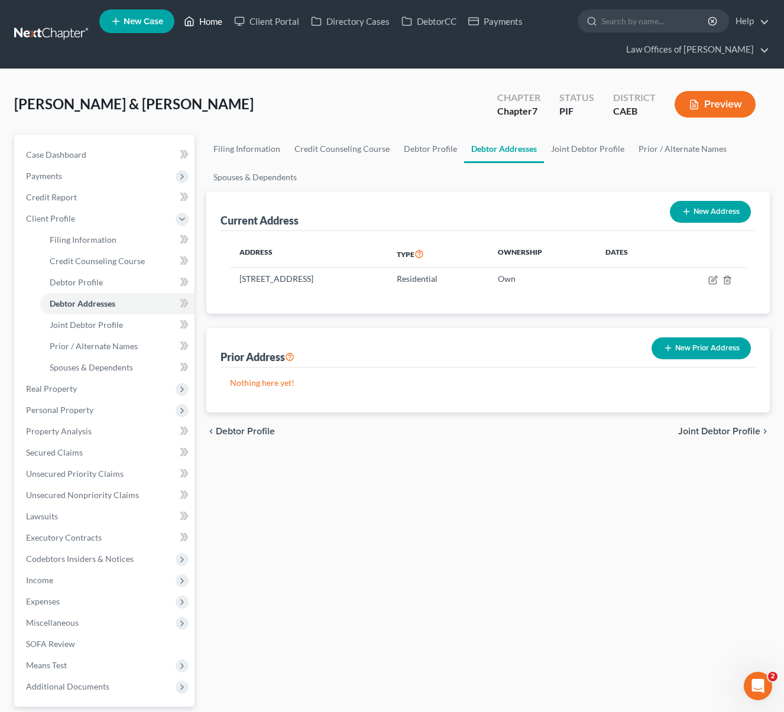
click at [200, 25] on link "Home" at bounding box center [203, 21] width 50 height 21
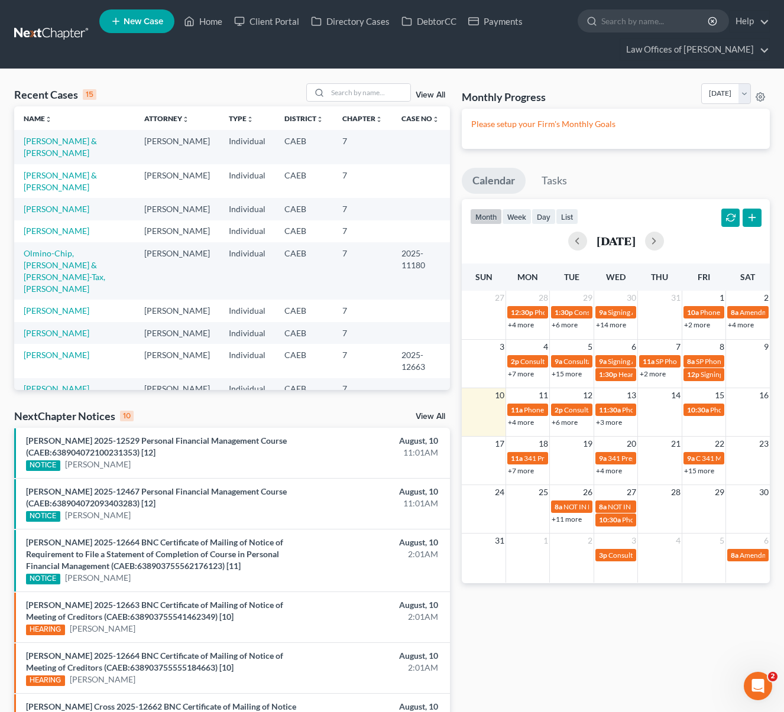
click at [516, 423] on link "+4 more" at bounding box center [521, 422] width 26 height 9
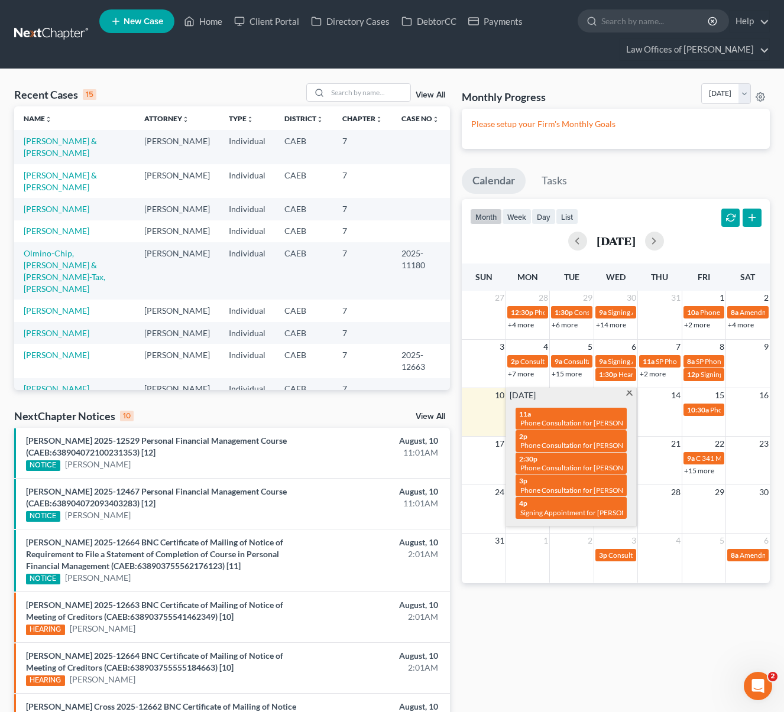
click at [628, 395] on span at bounding box center [629, 395] width 9 height 8
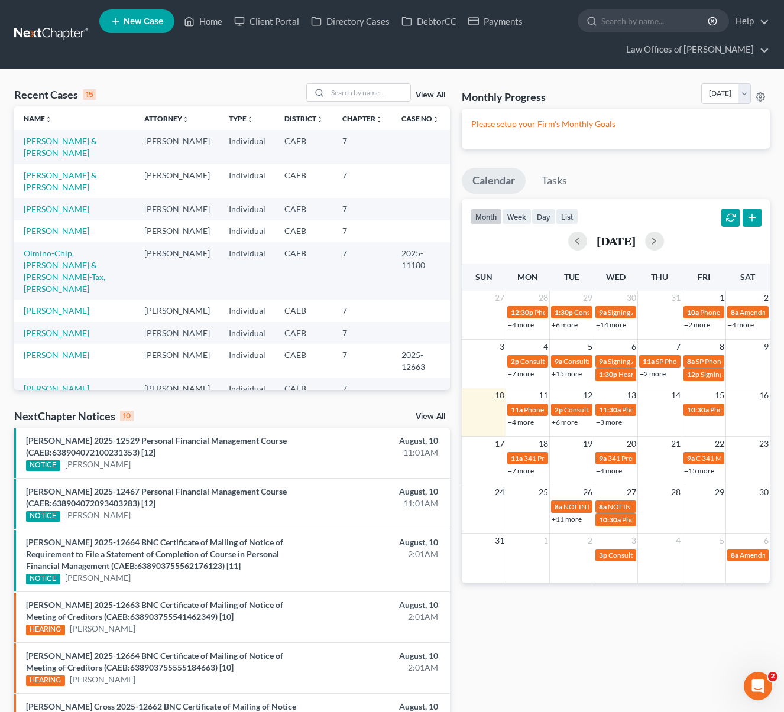
click at [564, 419] on link "+6 more" at bounding box center [564, 422] width 26 height 9
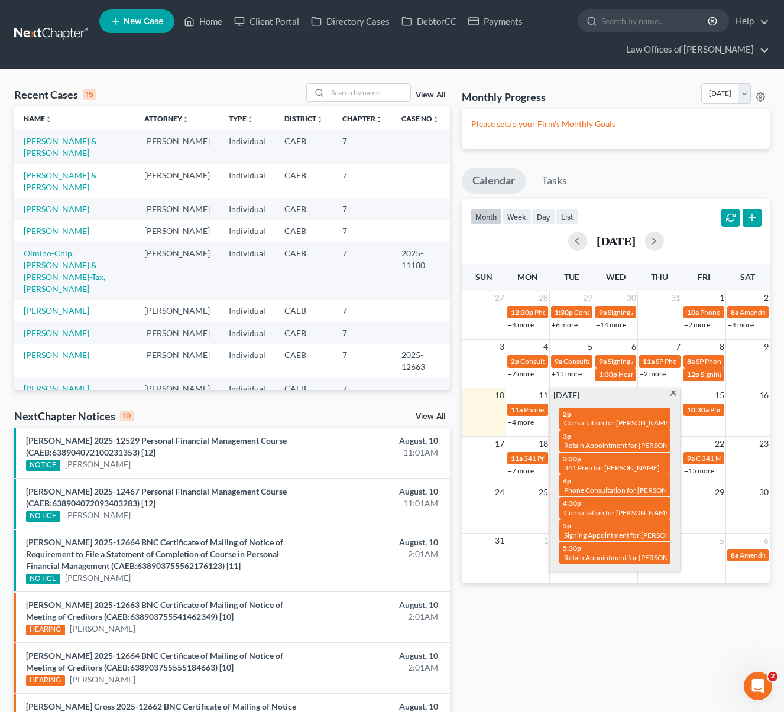
click at [671, 396] on span at bounding box center [672, 395] width 9 height 8
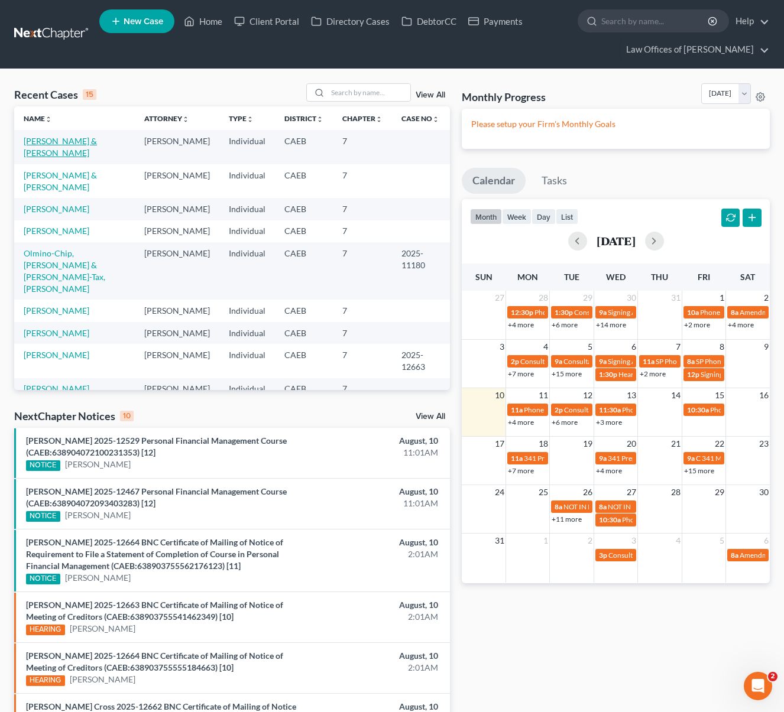
click at [78, 149] on link "[PERSON_NAME] & [PERSON_NAME]" at bounding box center [60, 147] width 73 height 22
select select "6"
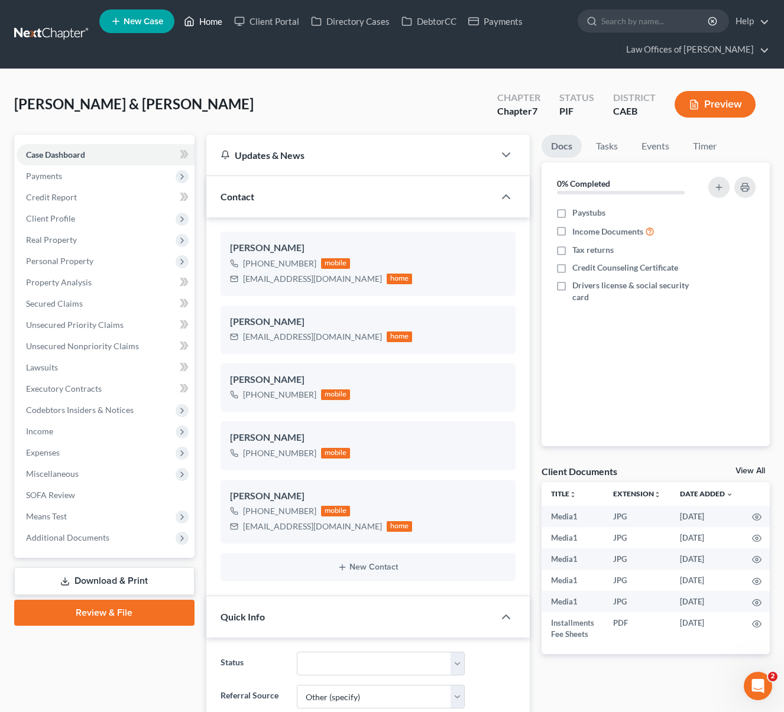
click at [205, 27] on link "Home" at bounding box center [203, 21] width 50 height 21
